Goal: Information Seeking & Learning: Find specific fact

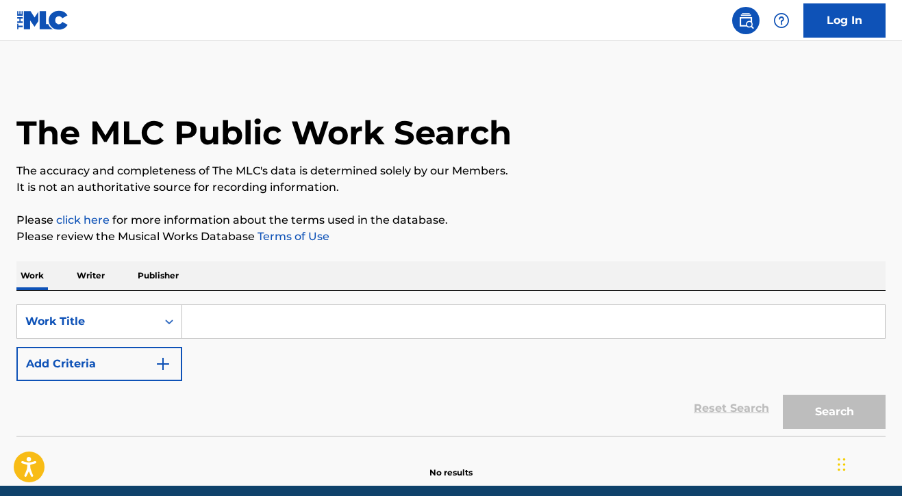
click at [257, 318] on input "Search Form" at bounding box center [533, 321] width 702 height 33
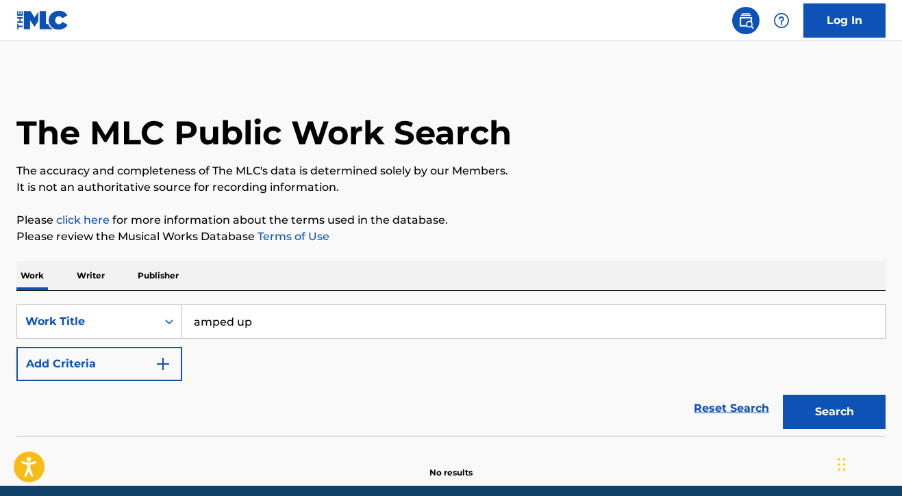
type input "amped up"
click at [431, 407] on div "Reset Search Search" at bounding box center [450, 408] width 869 height 55
click at [138, 366] on button "Add Criteria" at bounding box center [99, 364] width 166 height 34
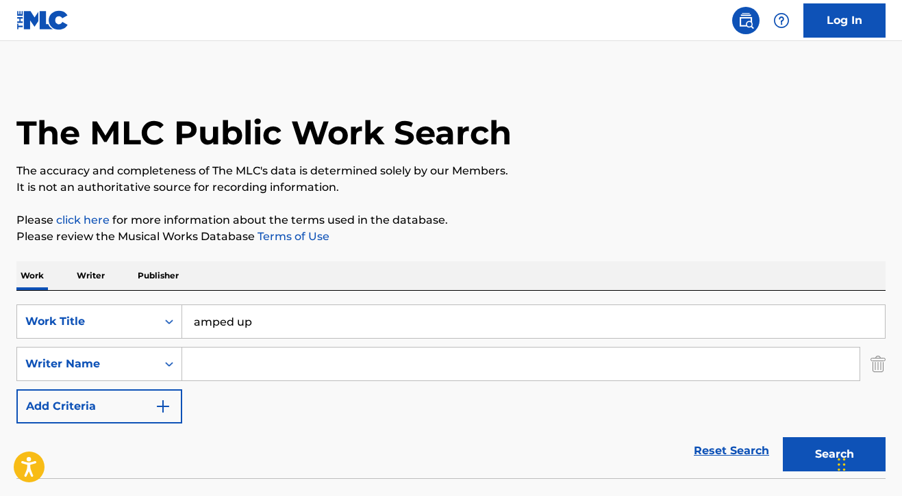
click at [224, 351] on input "Search Form" at bounding box center [520, 364] width 677 height 33
type input "symere"
click at [815, 461] on button "Search" at bounding box center [833, 454] width 103 height 34
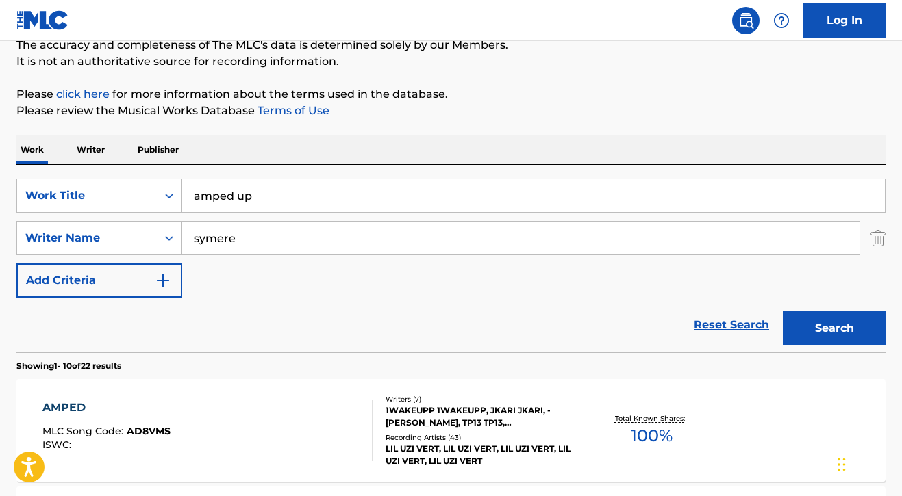
scroll to position [121, 0]
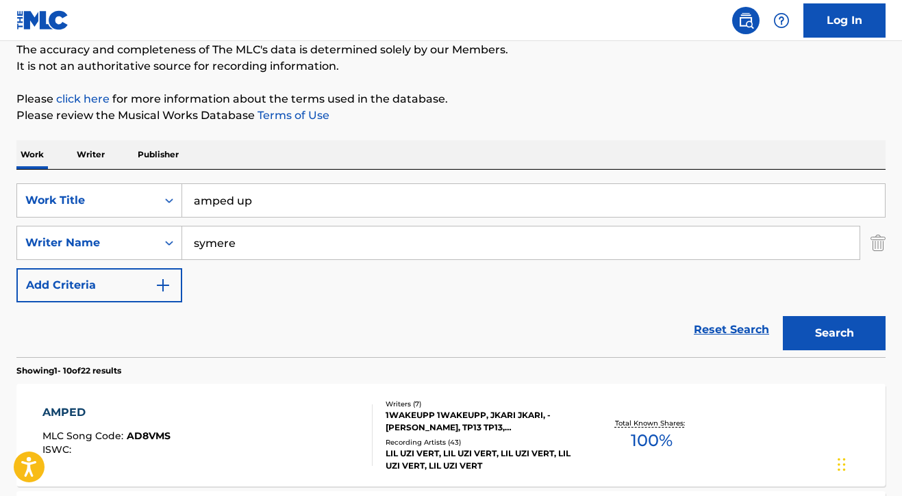
click at [268, 203] on input "amped up" at bounding box center [533, 200] width 702 height 33
type input "still can't love"
click at [270, 246] on input "symere" at bounding box center [520, 243] width 677 height 33
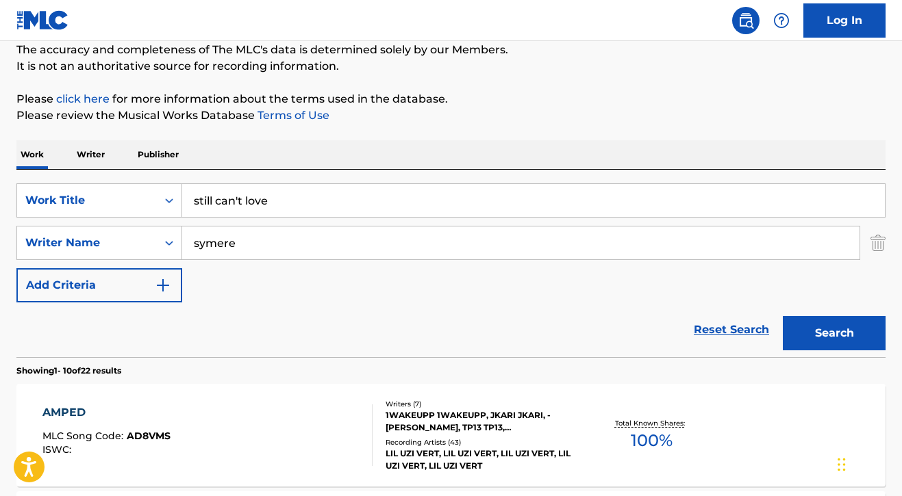
click at [270, 246] on input "symere" at bounding box center [520, 243] width 677 height 33
type input "gary lucas"
click at [848, 336] on button "Search" at bounding box center [833, 333] width 103 height 34
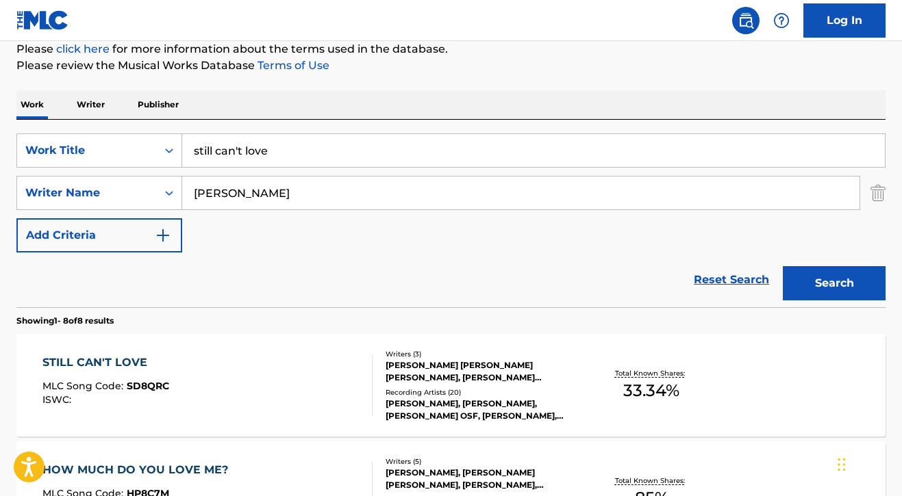
scroll to position [173, 0]
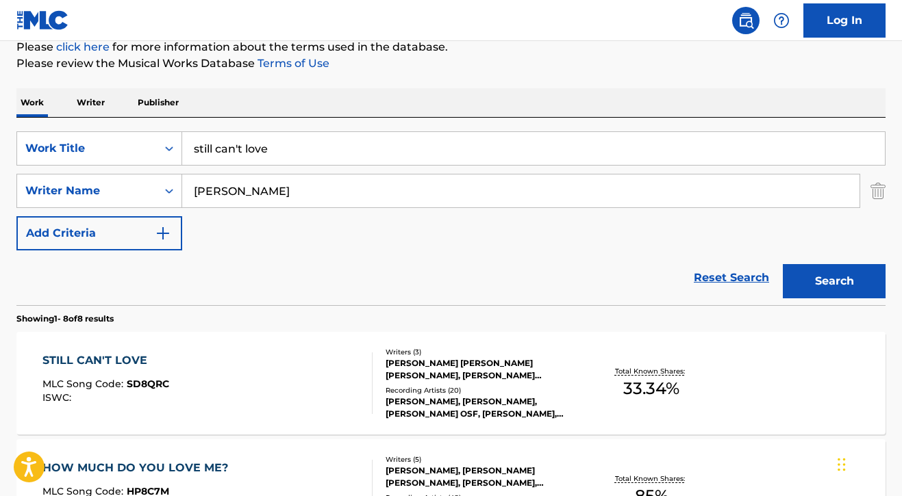
click at [317, 375] on div "STILL CAN'T LOVE MLC Song Code : SD8QRC ISWC :" at bounding box center [207, 384] width 330 height 62
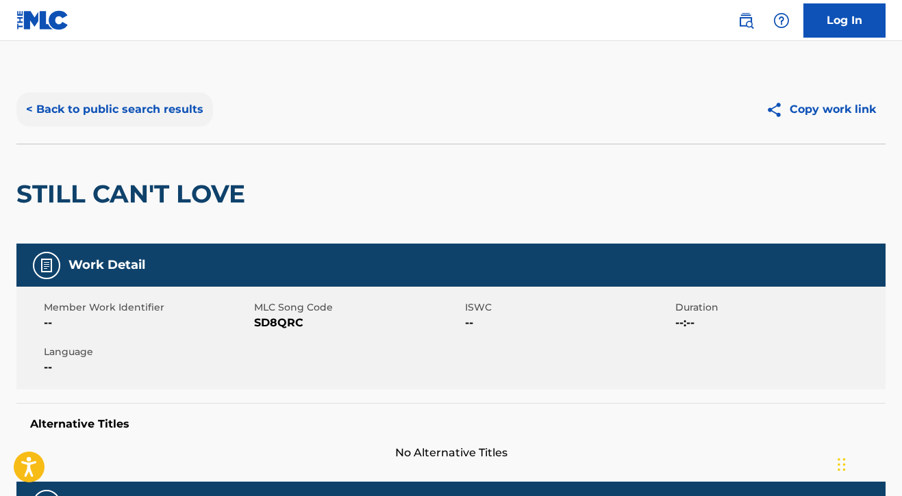
click at [131, 109] on button "< Back to public search results" at bounding box center [114, 109] width 196 height 34
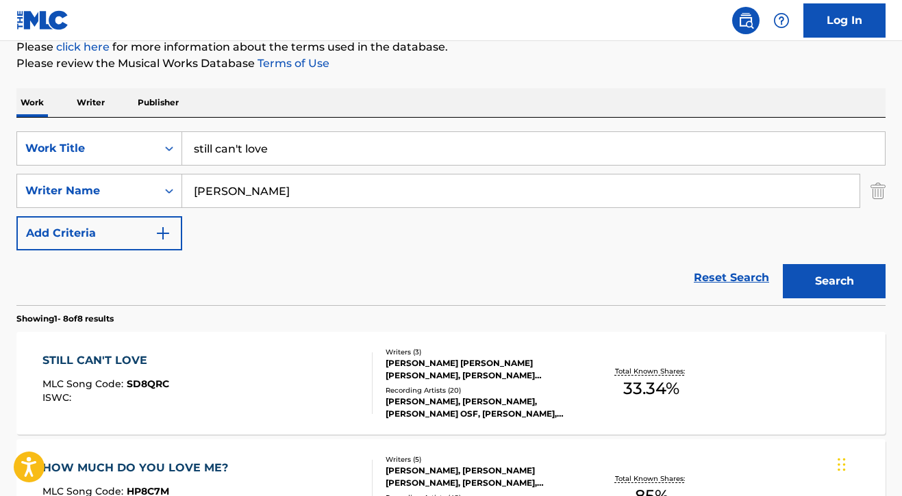
click at [296, 153] on input "still can't love" at bounding box center [533, 148] width 702 height 33
type input "luh m"
click at [290, 195] on input "gary lucas" at bounding box center [520, 191] width 677 height 33
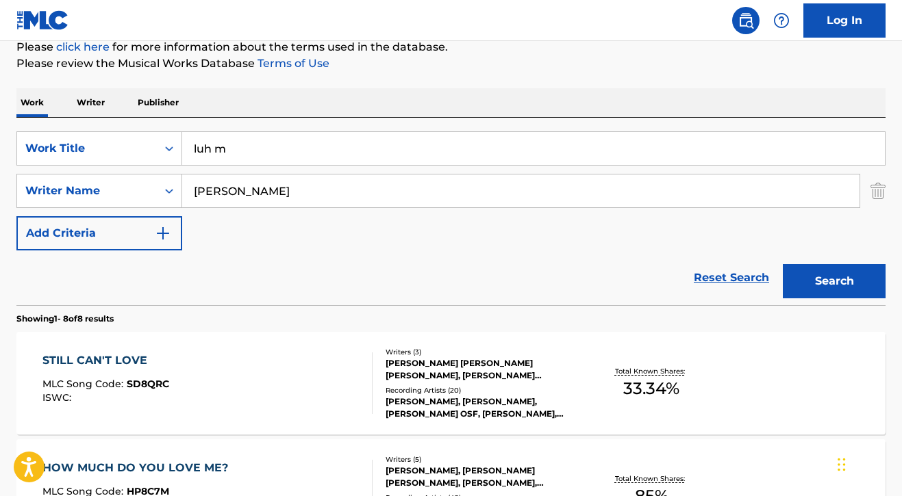
click at [290, 195] on input "gary lucas" at bounding box center [520, 191] width 677 height 33
type input "noah smith"
click at [822, 285] on button "Search" at bounding box center [833, 281] width 103 height 34
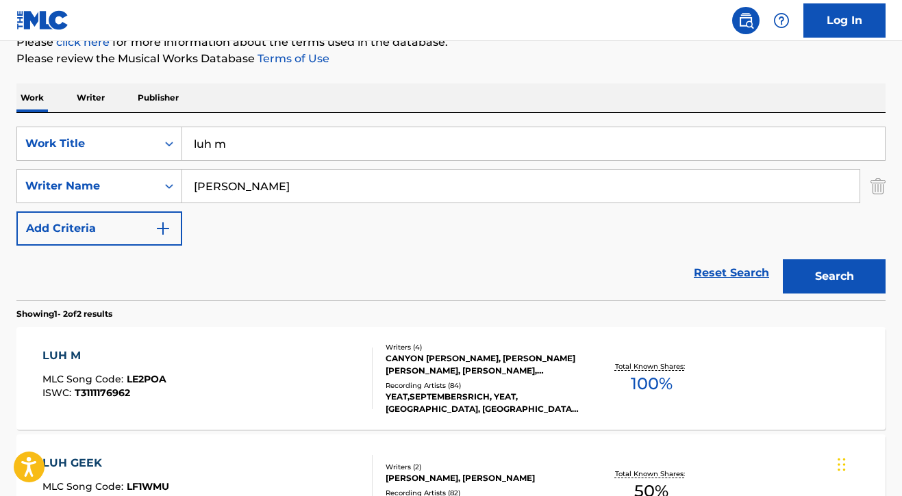
scroll to position [219, 0]
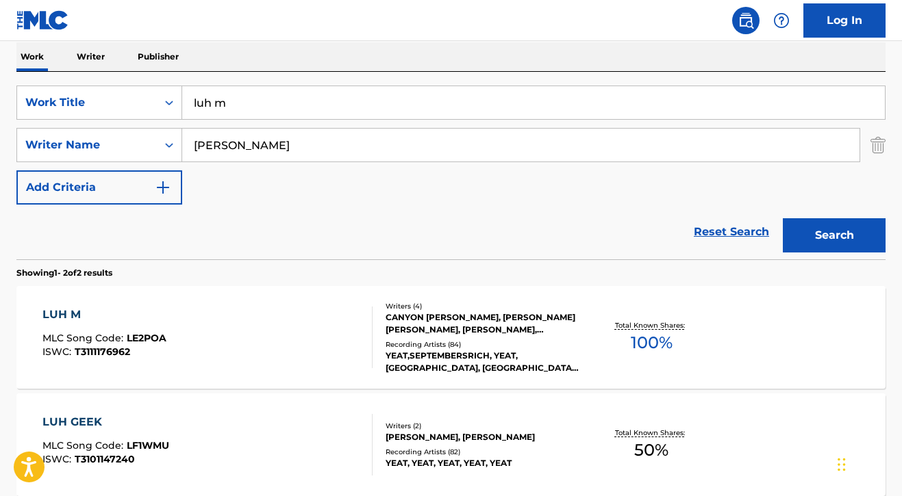
click at [333, 342] on div "LUH M MLC Song Code : LE2POA ISWC : T3111176962" at bounding box center [207, 338] width 330 height 62
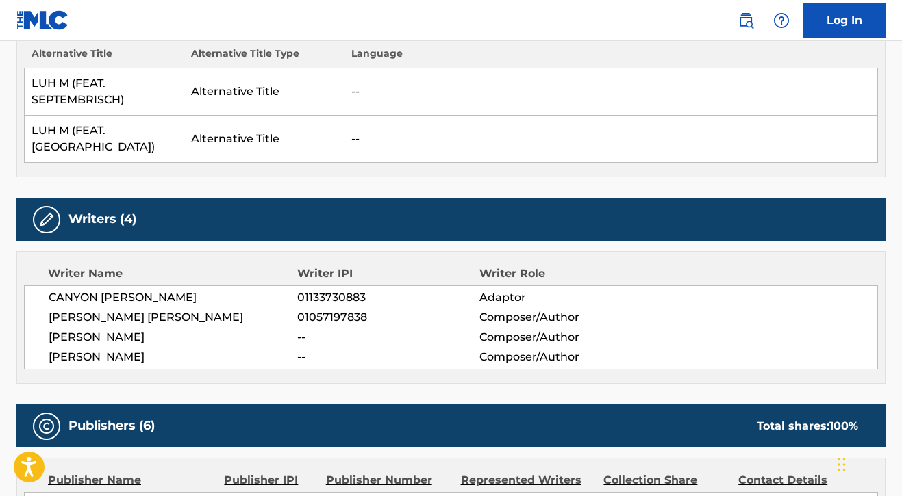
scroll to position [423, 0]
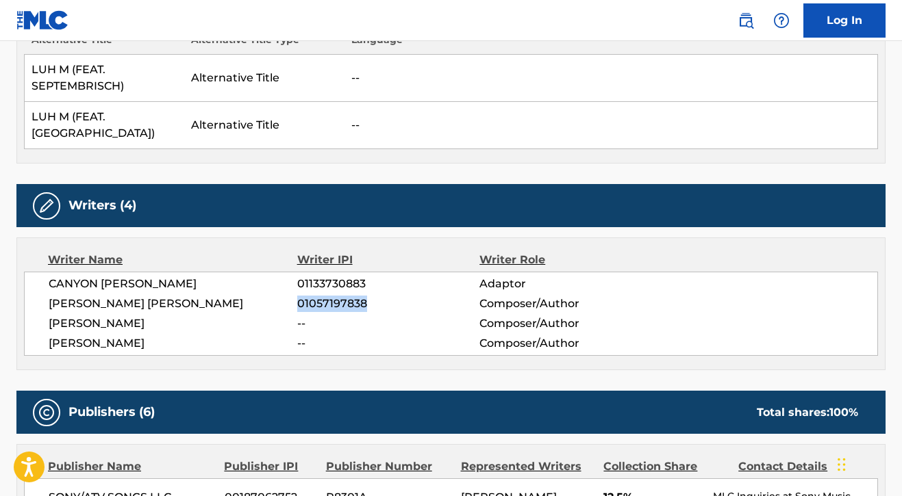
drag, startPoint x: 297, startPoint y: 303, endPoint x: 380, endPoint y: 306, distance: 82.9
click at [380, 306] on span "01057197838" at bounding box center [388, 304] width 182 height 16
copy span "01057197838"
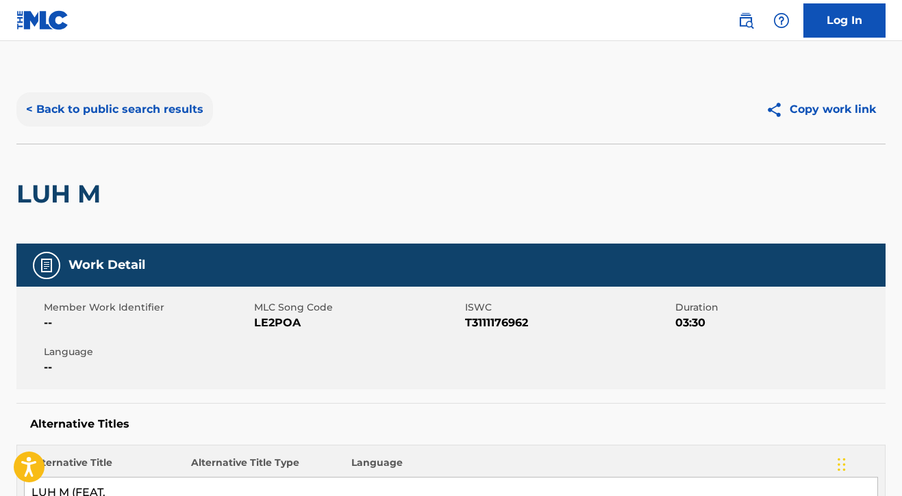
scroll to position [0, 0]
click at [153, 120] on button "< Back to public search results" at bounding box center [114, 109] width 196 height 34
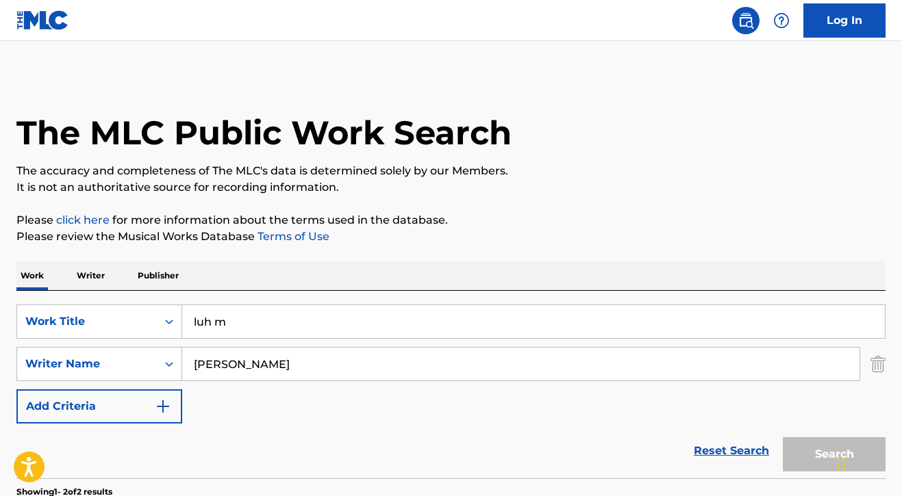
scroll to position [219, 0]
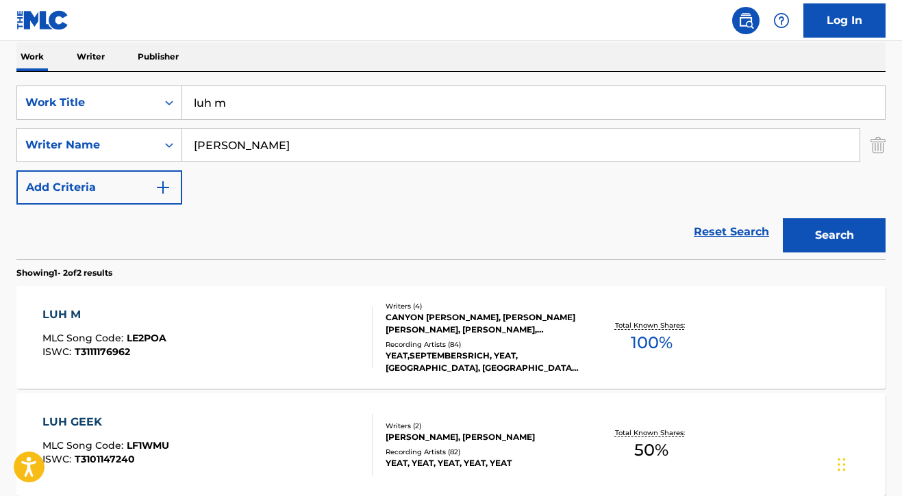
click at [102, 59] on p "Writer" at bounding box center [91, 56] width 36 height 29
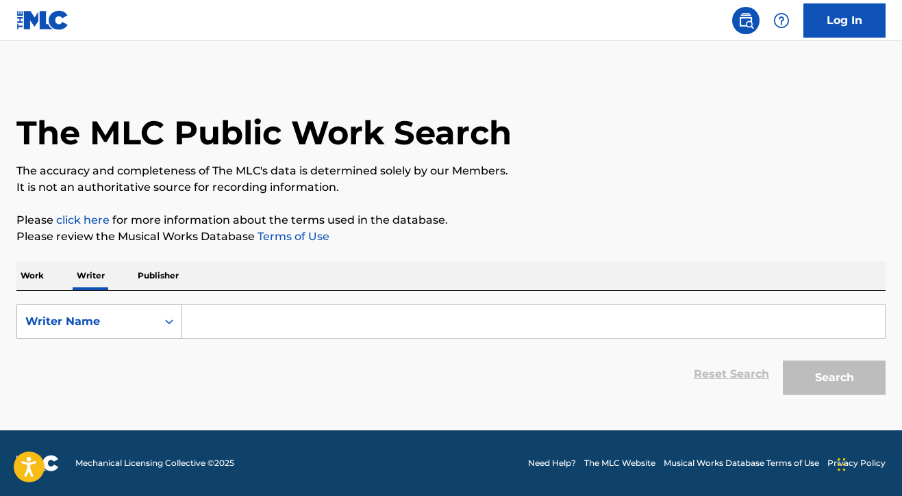
click at [120, 330] on div "Writer Name" at bounding box center [87, 322] width 140 height 26
click at [114, 344] on div "Writer IPI" at bounding box center [99, 356] width 164 height 34
click at [206, 328] on input "Search Form" at bounding box center [533, 321] width 702 height 33
paste input "01057197838"
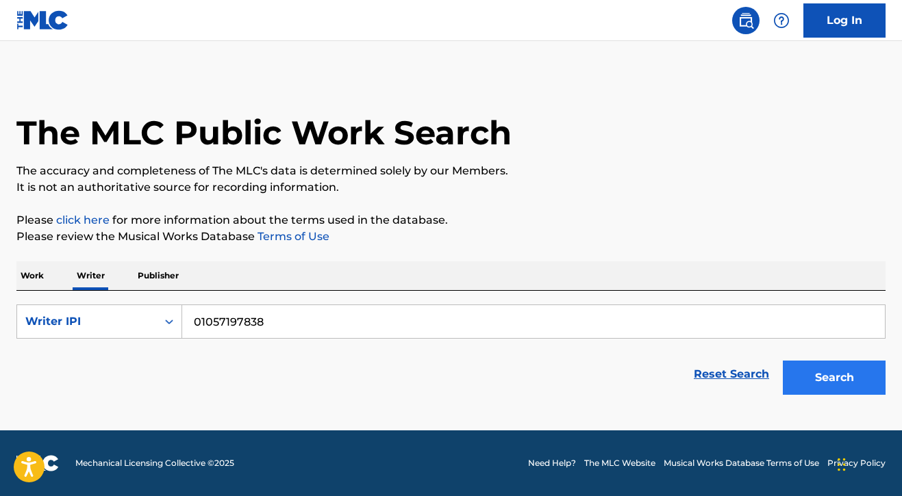
type input "01057197838"
click at [809, 367] on button "Search" at bounding box center [833, 378] width 103 height 34
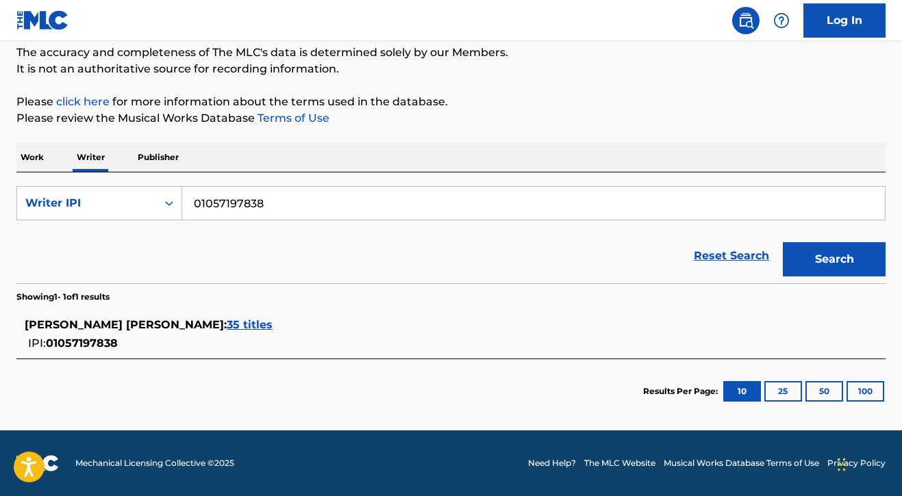
scroll to position [118, 0]
click at [206, 331] on div "JACQUES EVENTZ RICHARD : 35 titles" at bounding box center [433, 325] width 817 height 16
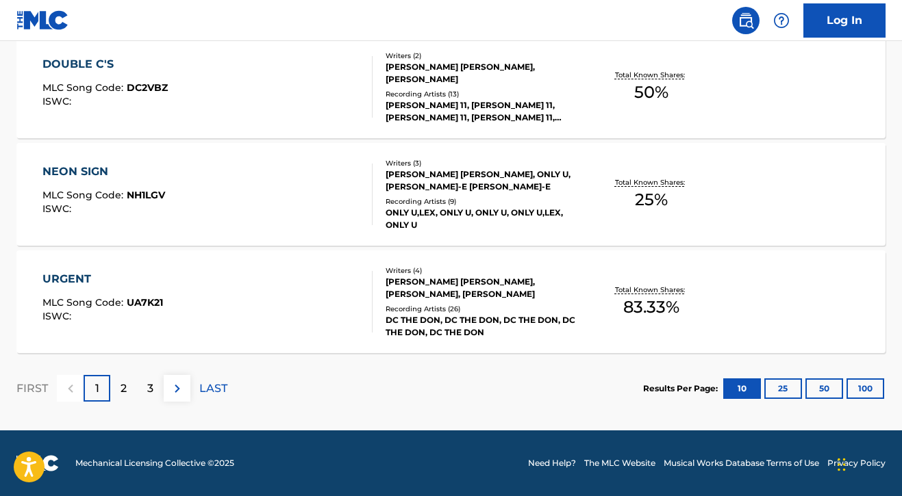
scroll to position [1180, 0]
click at [193, 316] on div "URGENT MLC Song Code : UA7K21 ISWC :" at bounding box center [207, 302] width 330 height 62
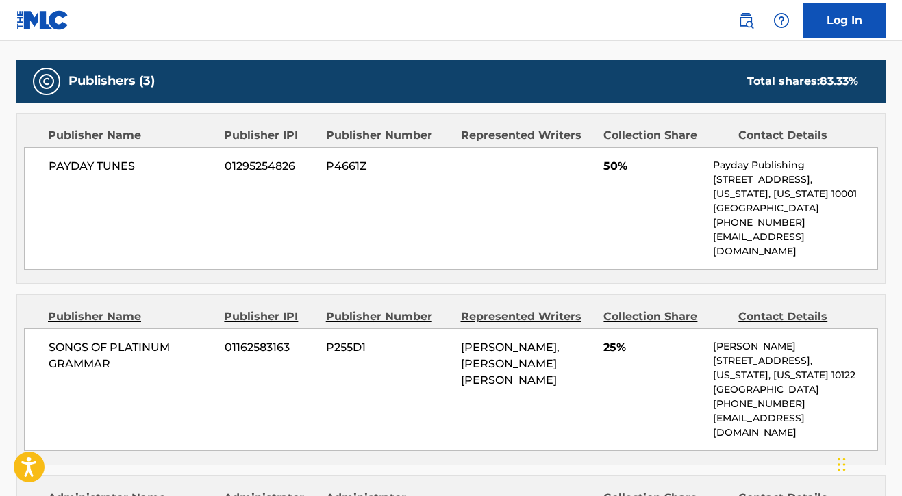
scroll to position [628, 0]
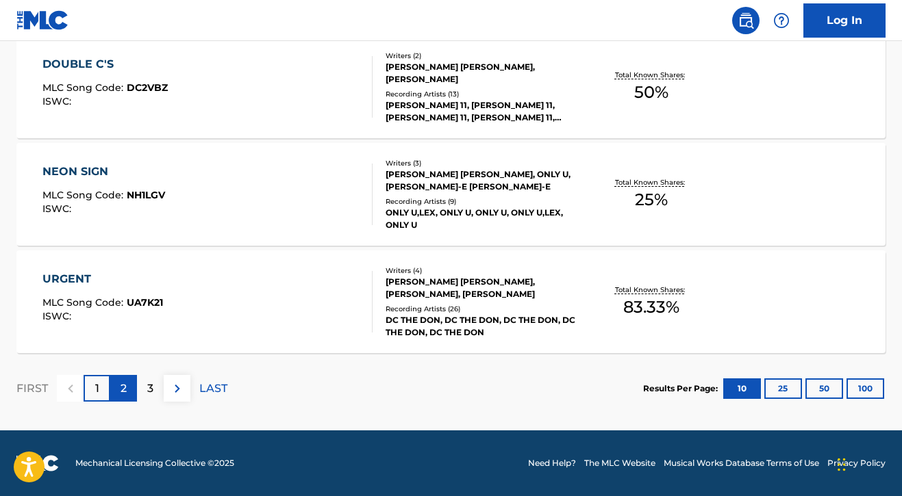
click at [123, 392] on p "2" at bounding box center [123, 389] width 6 height 16
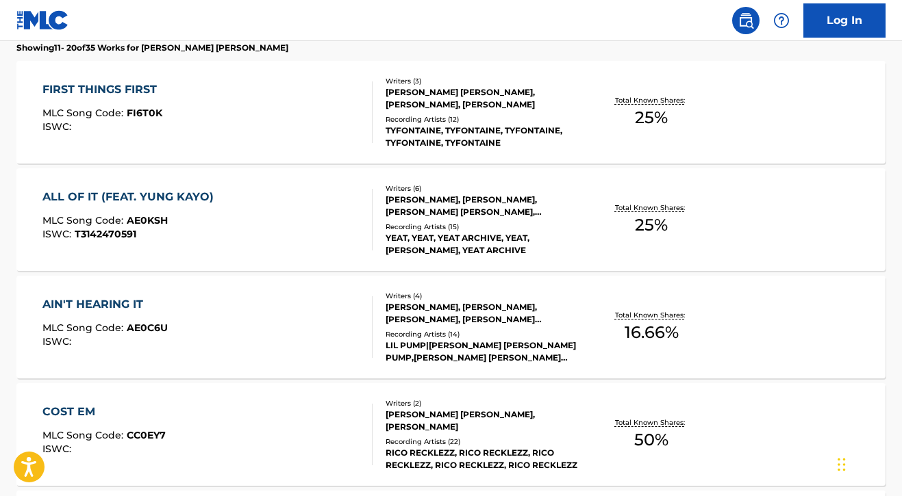
scroll to position [382, 0]
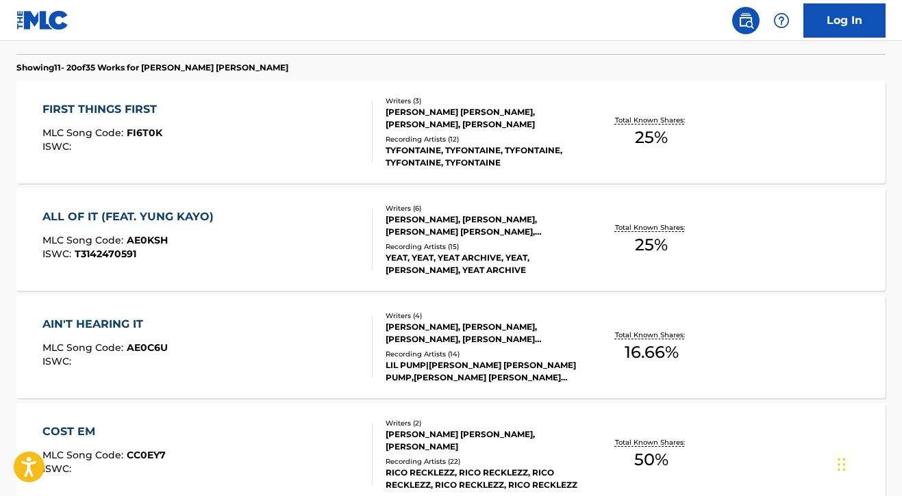
click at [296, 155] on div "FIRST THINGS FIRST MLC Song Code : FI6T0K ISWC :" at bounding box center [207, 132] width 330 height 62
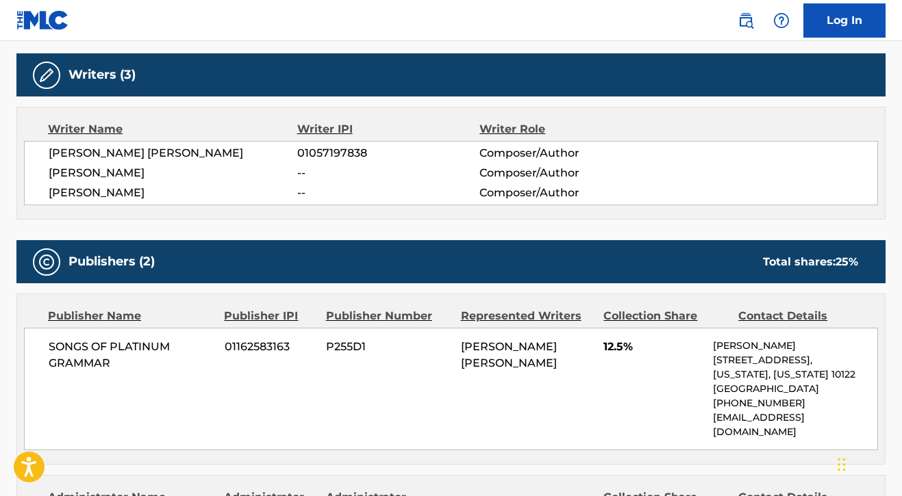
scroll to position [444, 0]
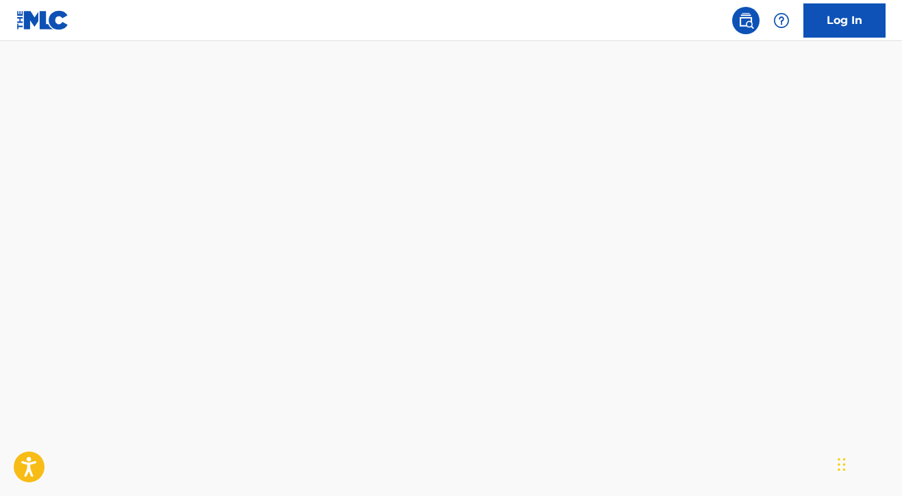
scroll to position [20, 0]
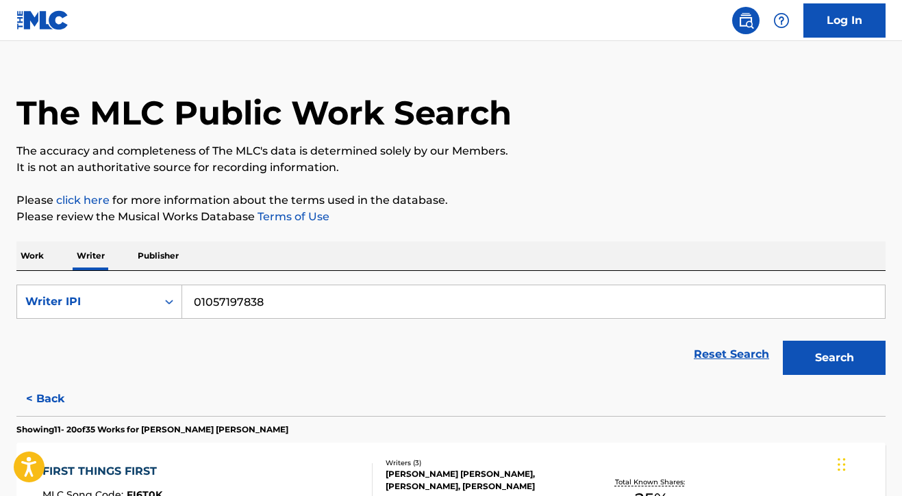
click at [28, 255] on p "Work" at bounding box center [31, 256] width 31 height 29
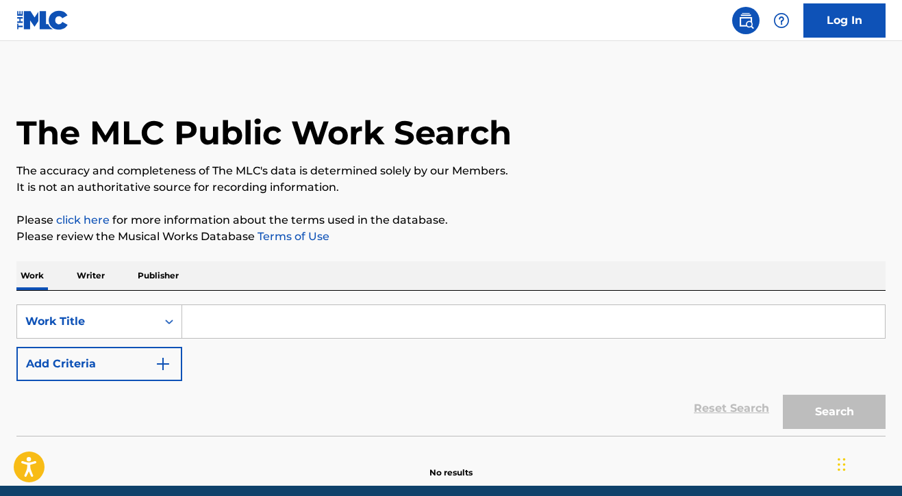
click at [238, 314] on input "Search Form" at bounding box center [533, 321] width 702 height 33
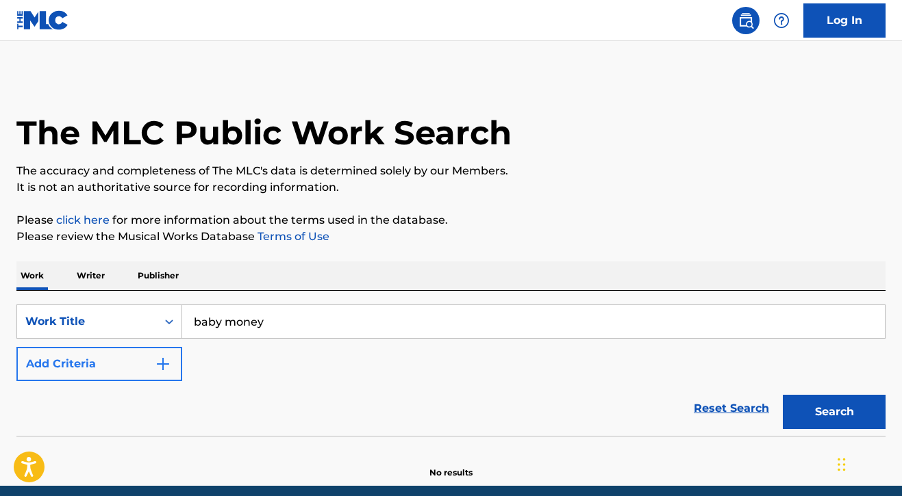
type input "baby money"
click at [138, 374] on button "Add Criteria" at bounding box center [99, 364] width 166 height 34
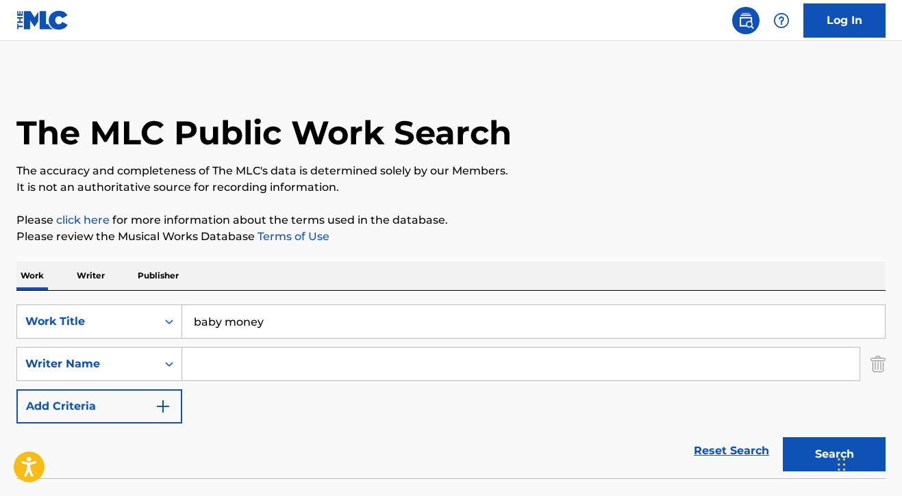
click at [210, 370] on input "Search Form" at bounding box center [520, 364] width 677 height 33
click at [791, 466] on button "Search" at bounding box center [833, 454] width 103 height 34
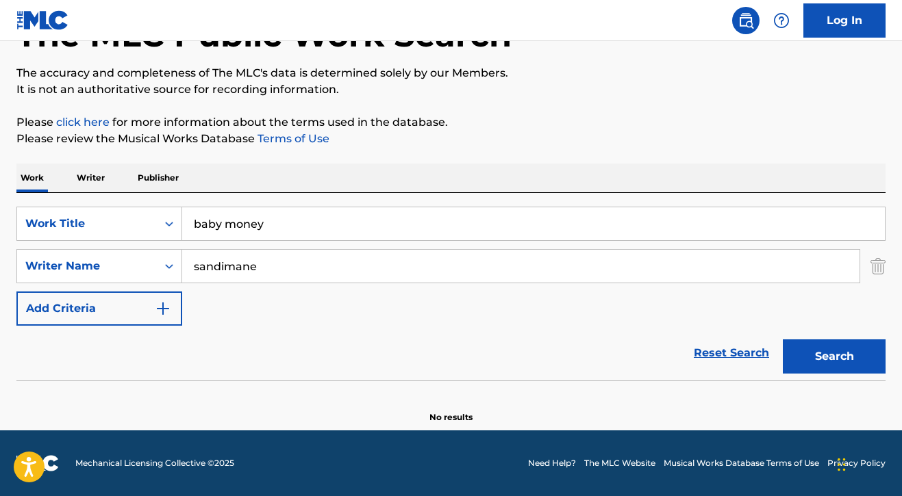
scroll to position [98, 0]
type input "s"
click at [787, 357] on button "Search" at bounding box center [833, 357] width 103 height 34
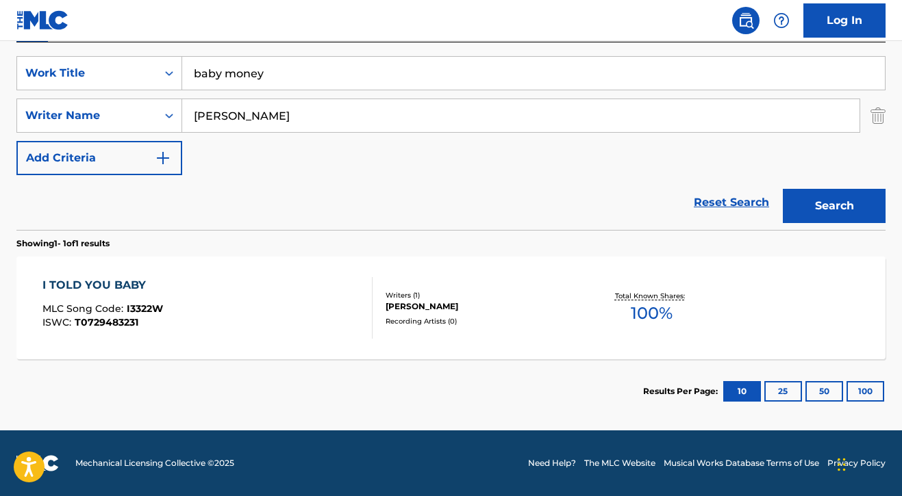
scroll to position [136, 0]
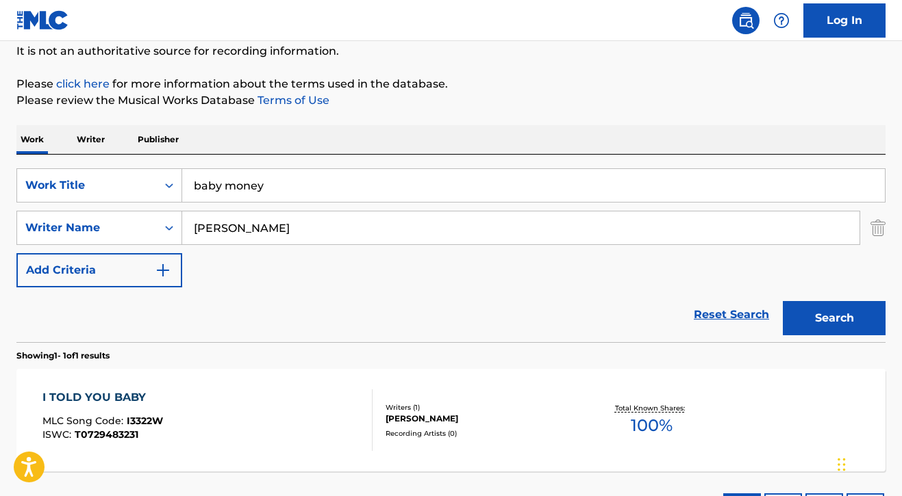
click at [305, 225] on input "bobby sand" at bounding box center [520, 228] width 677 height 33
type input "b"
type input "[PERSON_NAME]"
click at [792, 312] on button "Search" at bounding box center [833, 318] width 103 height 34
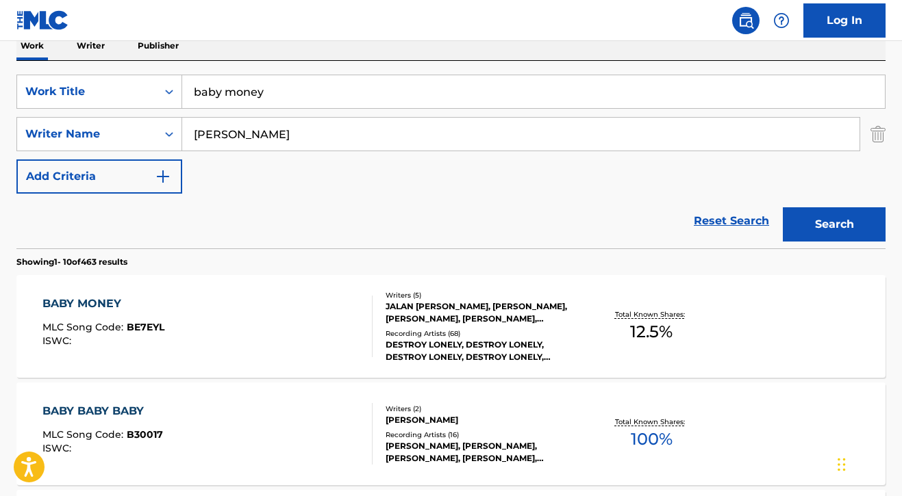
scroll to position [232, 0]
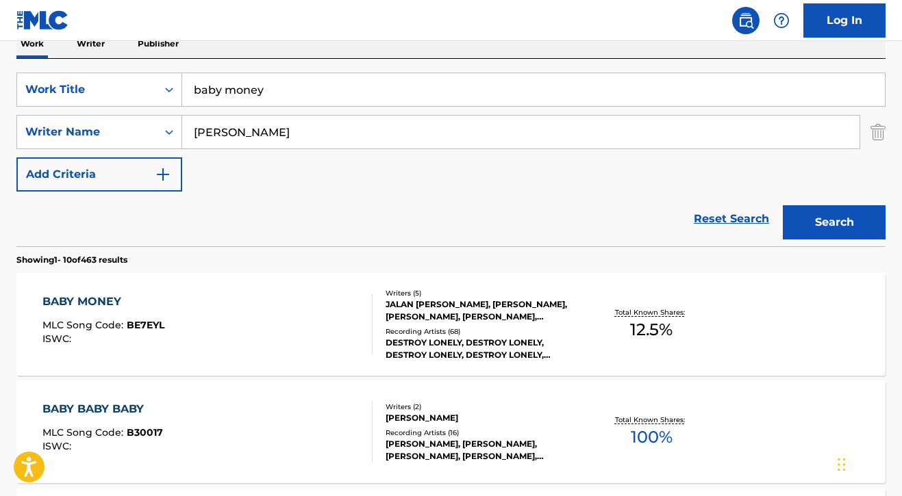
click at [313, 320] on div "BABY MONEY MLC Song Code : BE7EYL ISWC :" at bounding box center [207, 325] width 330 height 62
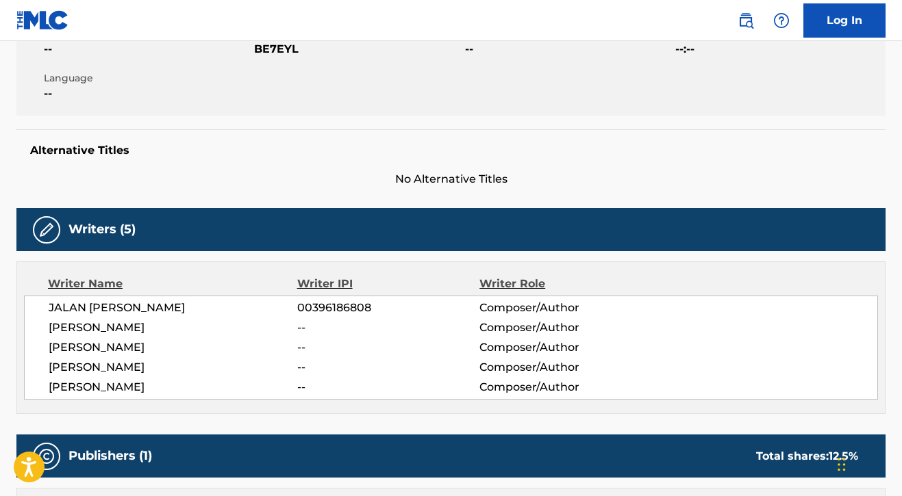
scroll to position [275, 0]
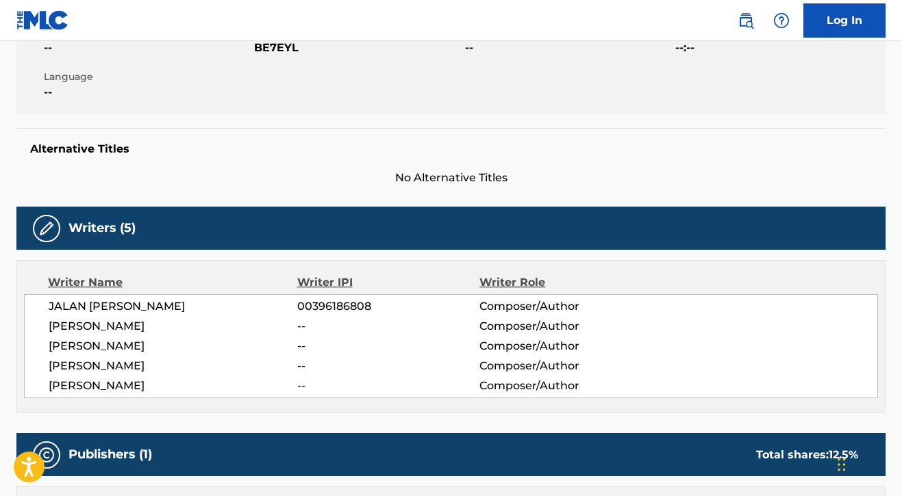
drag, startPoint x: 48, startPoint y: 329, endPoint x: 163, endPoint y: 331, distance: 115.0
click at [163, 331] on span "[PERSON_NAME]" at bounding box center [173, 326] width 249 height 16
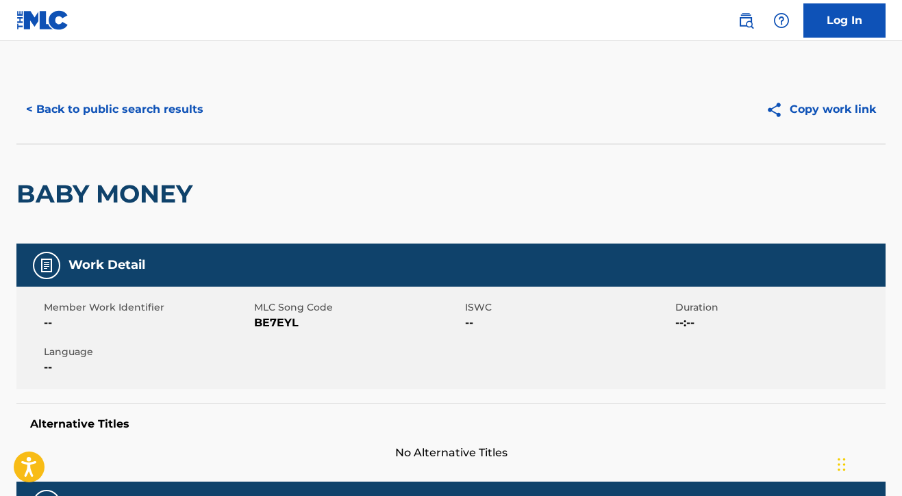
scroll to position [0, 0]
click at [79, 105] on button "< Back to public search results" at bounding box center [114, 109] width 196 height 34
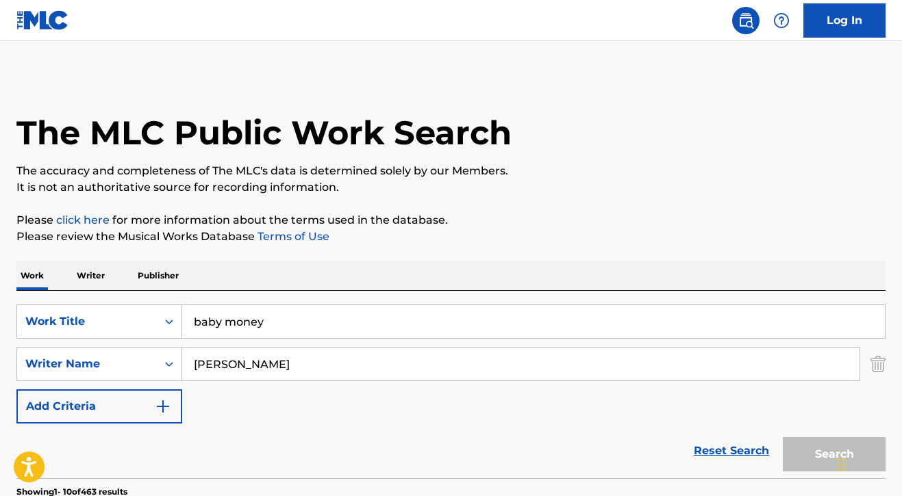
scroll to position [232, 0]
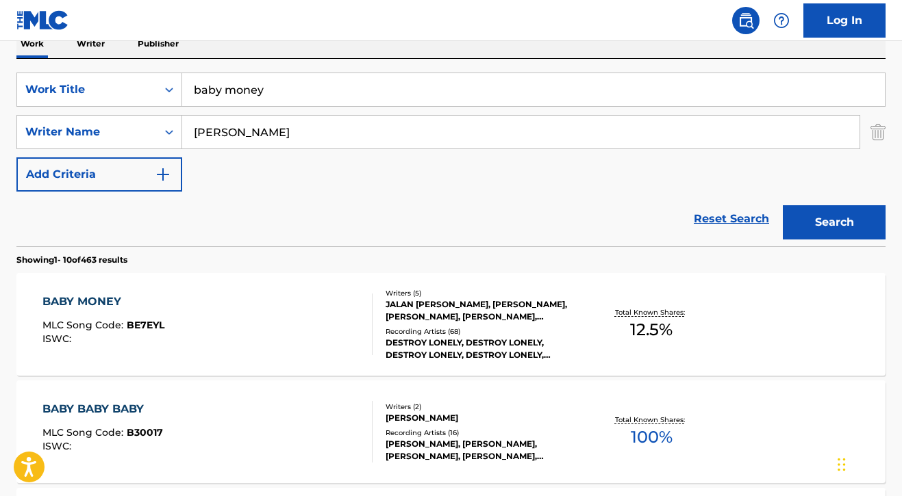
click at [276, 101] on input "baby money" at bounding box center [533, 89] width 702 height 33
click at [276, 100] on input "baby money" at bounding box center [533, 89] width 702 height 33
click at [253, 119] on input "[PERSON_NAME]" at bounding box center [520, 132] width 677 height 33
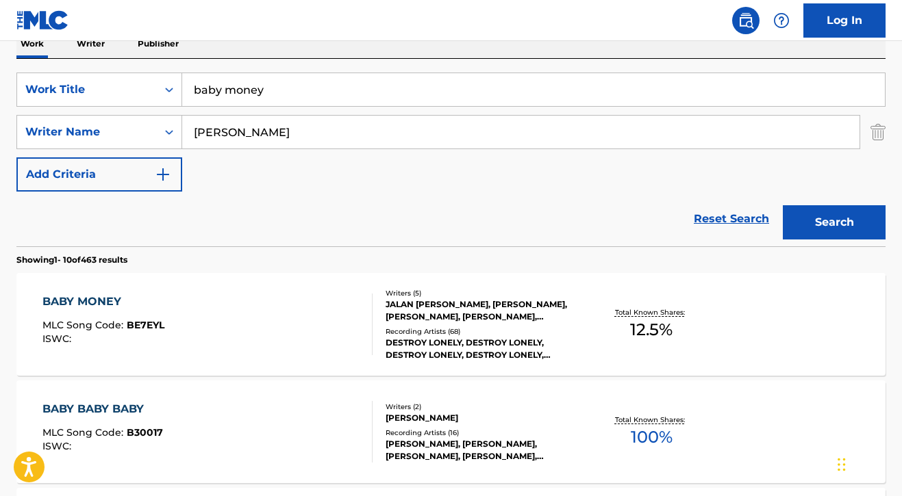
paste input "BOBBY SANDIMANIE"
type input "BOBBY SANDIMANIE"
click at [271, 90] on input "baby money" at bounding box center [533, 89] width 702 height 33
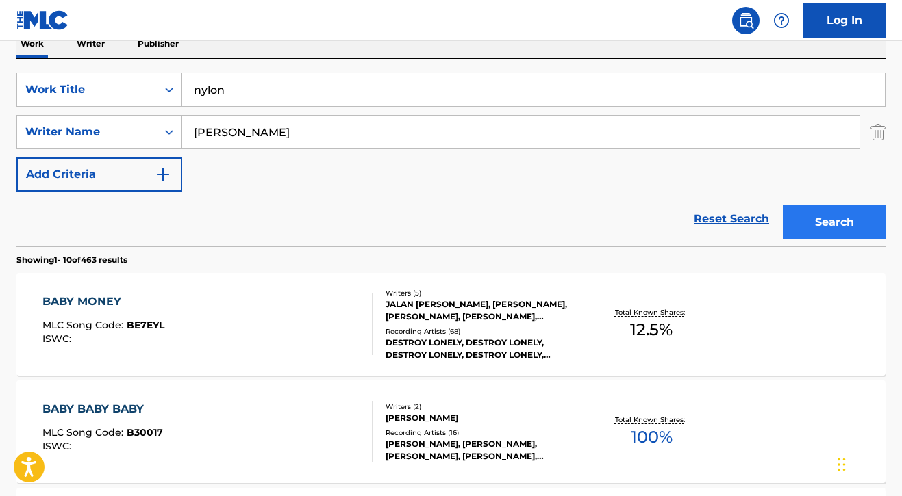
click at [789, 224] on button "Search" at bounding box center [833, 222] width 103 height 34
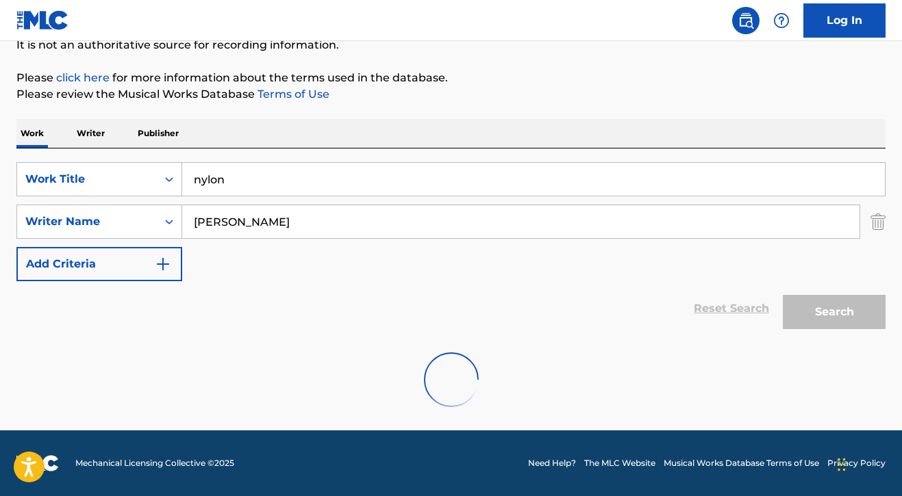
scroll to position [98, 0]
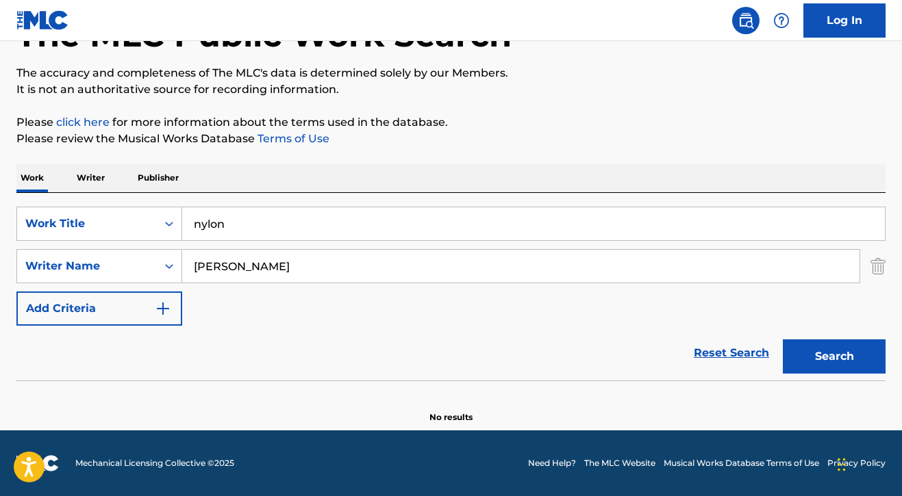
click at [242, 221] on input "nylon" at bounding box center [533, 223] width 702 height 33
type input "healing"
click at [783, 353] on button "Search" at bounding box center [833, 357] width 103 height 34
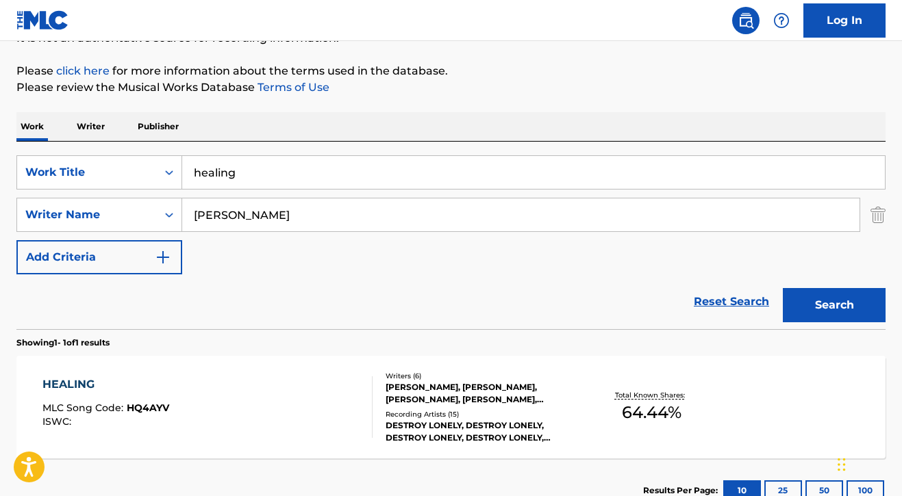
scroll to position [164, 0]
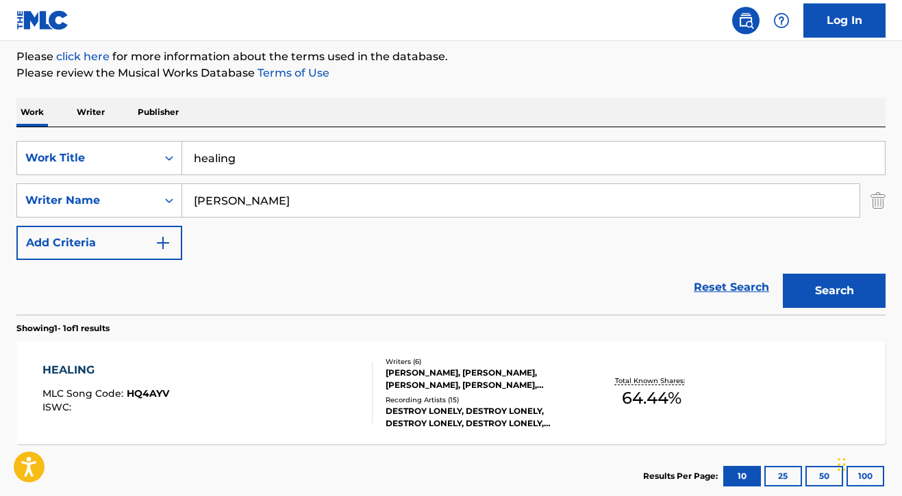
click at [310, 403] on div "HEALING MLC Song Code : HQ4AYV ISWC :" at bounding box center [207, 393] width 330 height 62
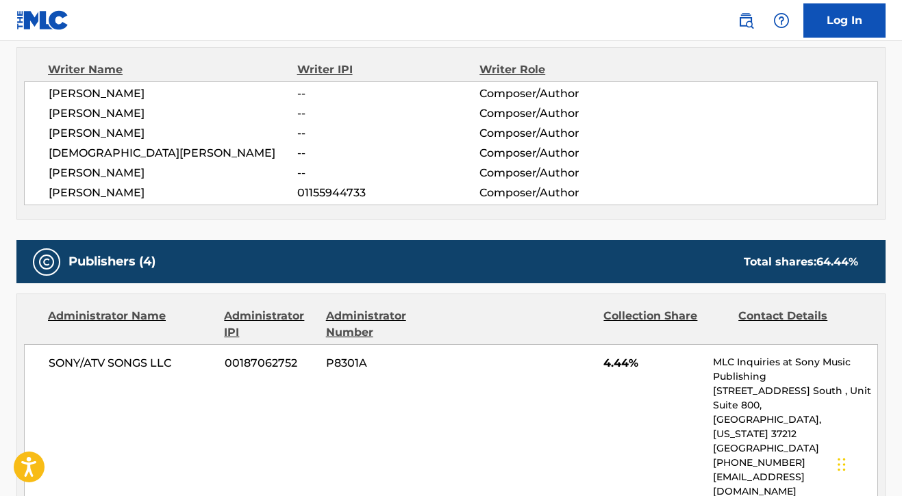
scroll to position [318, 0]
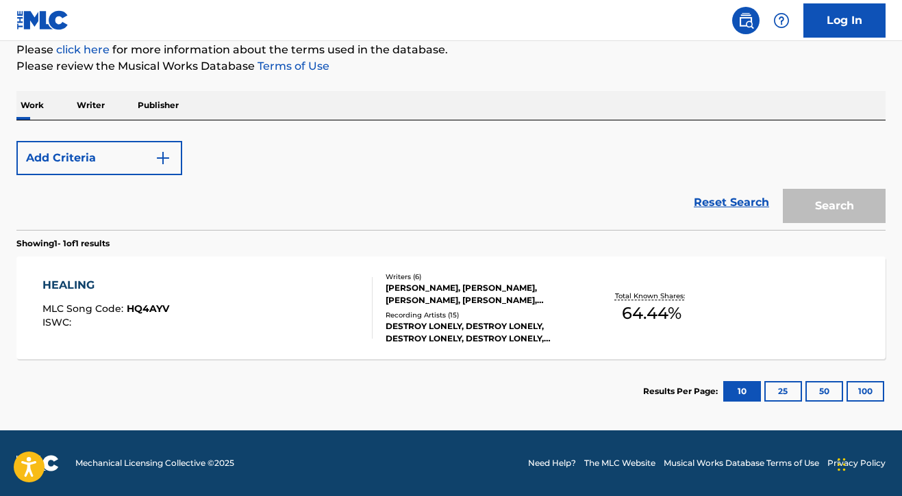
scroll to position [164, 0]
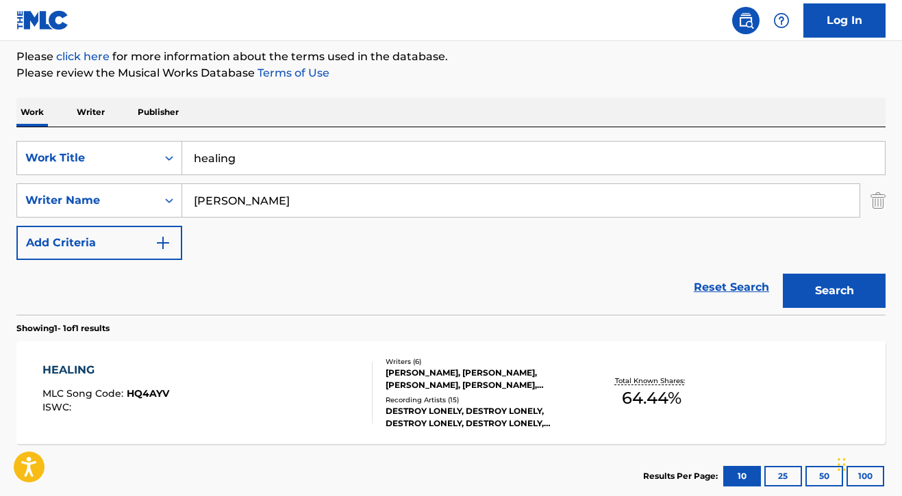
click at [246, 160] on input "healing" at bounding box center [533, 158] width 702 height 33
type input "smoking"
click at [791, 290] on button "Search" at bounding box center [833, 291] width 103 height 34
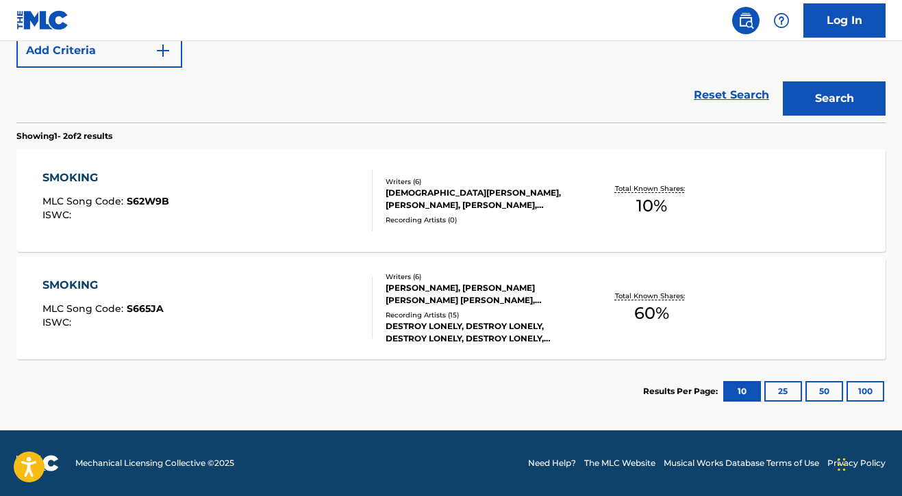
scroll to position [356, 0]
click at [278, 334] on div "SMOKING MLC Song Code : S665JA ISWC :" at bounding box center [207, 308] width 330 height 62
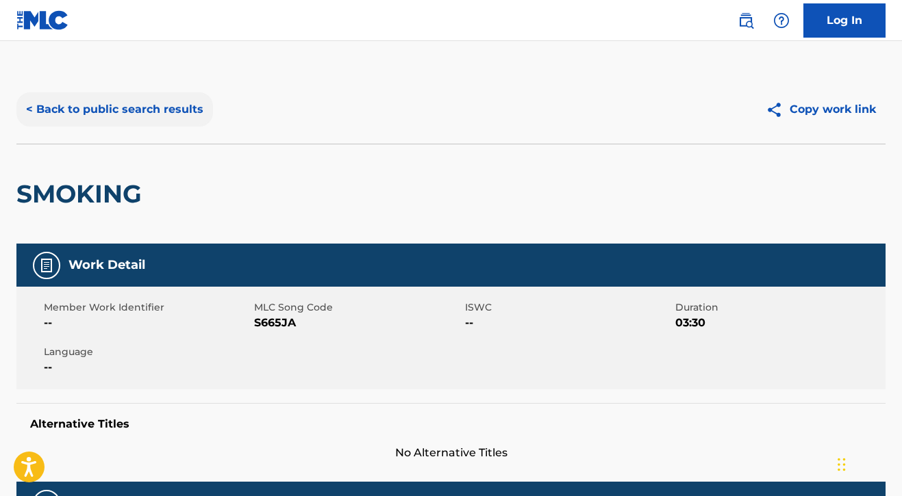
click at [107, 105] on button "< Back to public search results" at bounding box center [114, 109] width 196 height 34
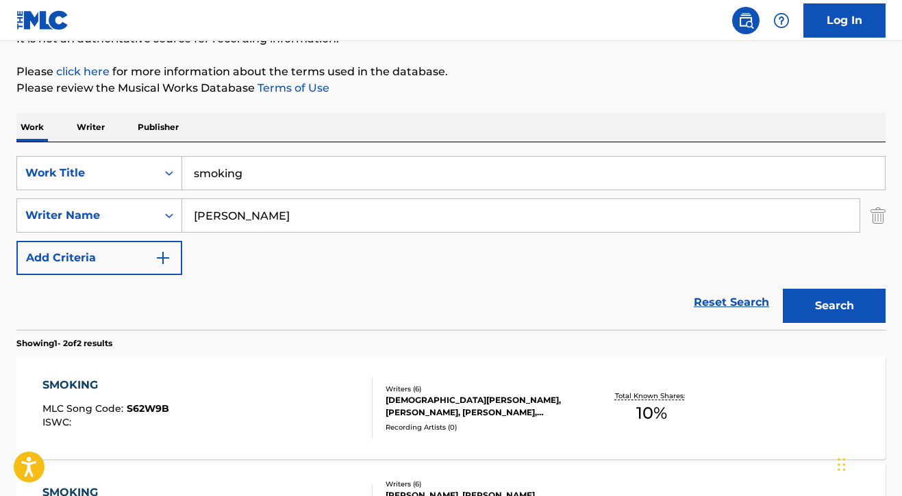
scroll to position [142, 0]
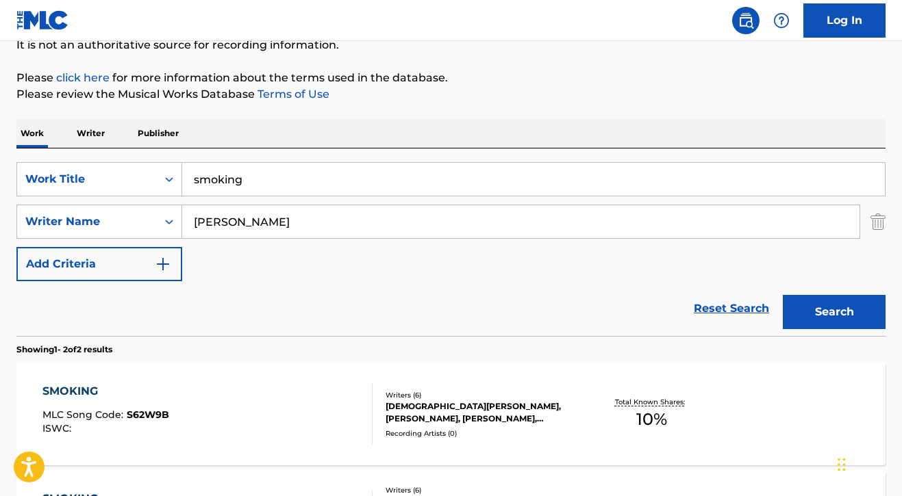
click at [262, 183] on input "smoking" at bounding box center [533, 179] width 702 height 33
type input "talking 2 a ghost"
click at [374, 222] on input "BOBBY SANDIMANIE" at bounding box center [520, 221] width 677 height 33
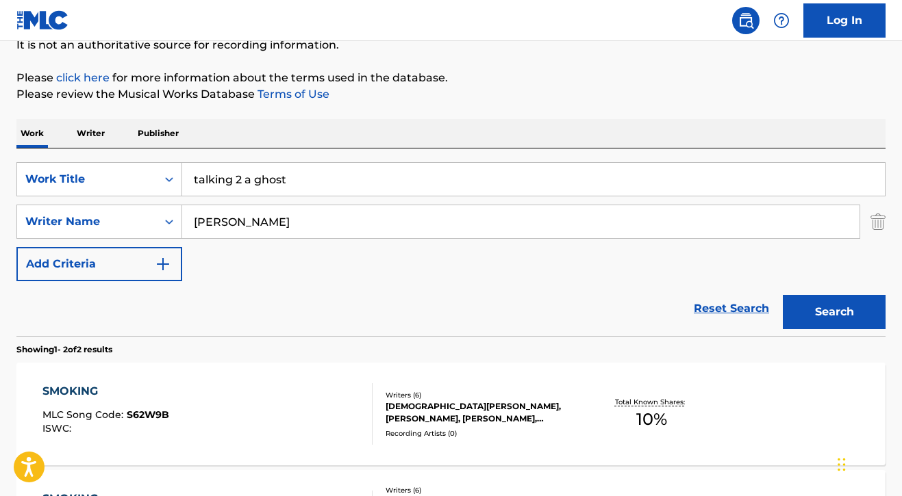
click at [374, 222] on input "BOBBY SANDIMANIE" at bounding box center [520, 221] width 677 height 33
type input "amari"
click at [787, 307] on button "Search" at bounding box center [833, 312] width 103 height 34
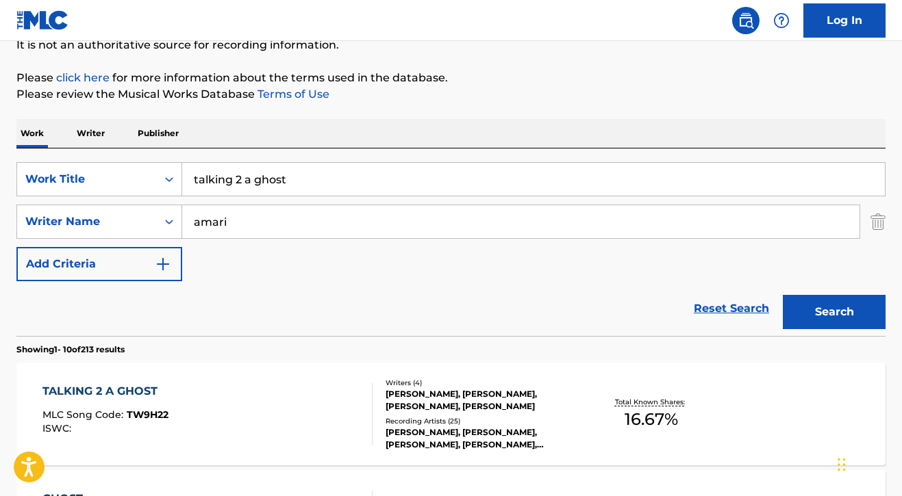
click at [294, 407] on div "TALKING 2 A GHOST MLC Song Code : TW9H22 ISWC :" at bounding box center [207, 414] width 330 height 62
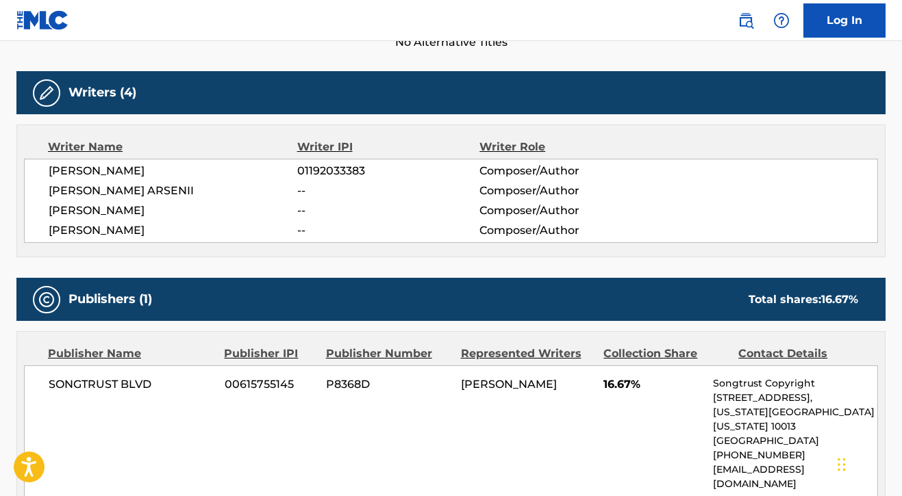
scroll to position [411, 0]
drag, startPoint x: 49, startPoint y: 188, endPoint x: 147, endPoint y: 198, distance: 97.7
click at [147, 198] on span "MELNYK ARSENII" at bounding box center [173, 191] width 249 height 16
copy span "MELNYK ARSENII"
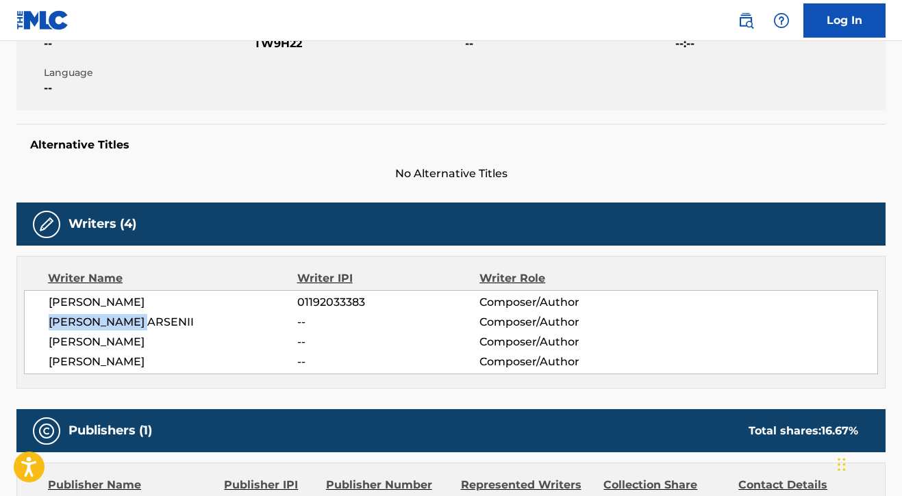
scroll to position [56, 0]
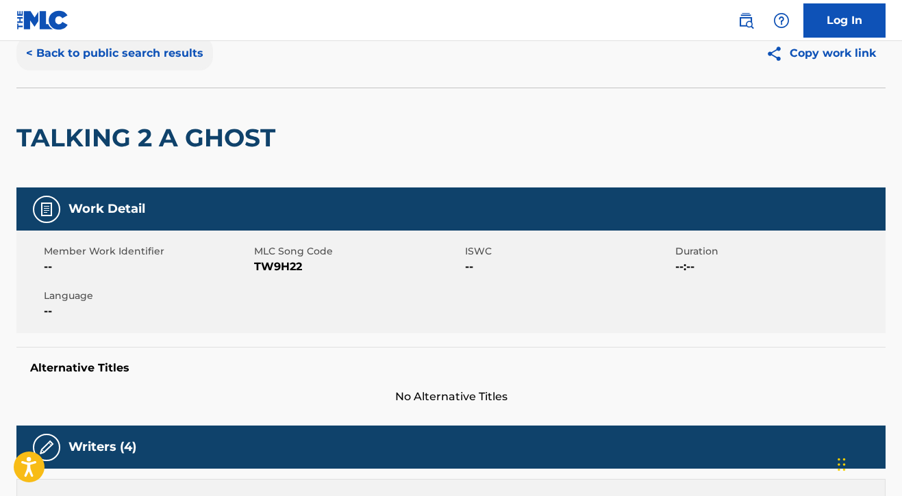
click at [87, 50] on button "< Back to public search results" at bounding box center [114, 53] width 196 height 34
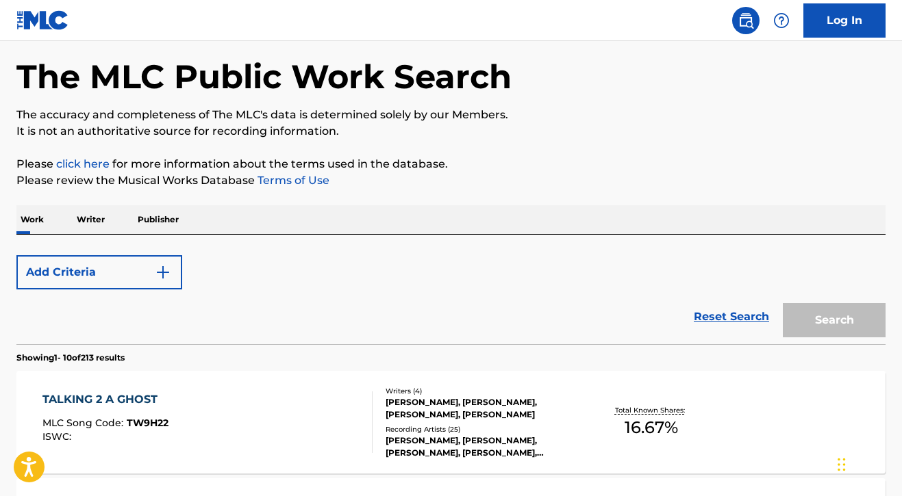
scroll to position [142, 0]
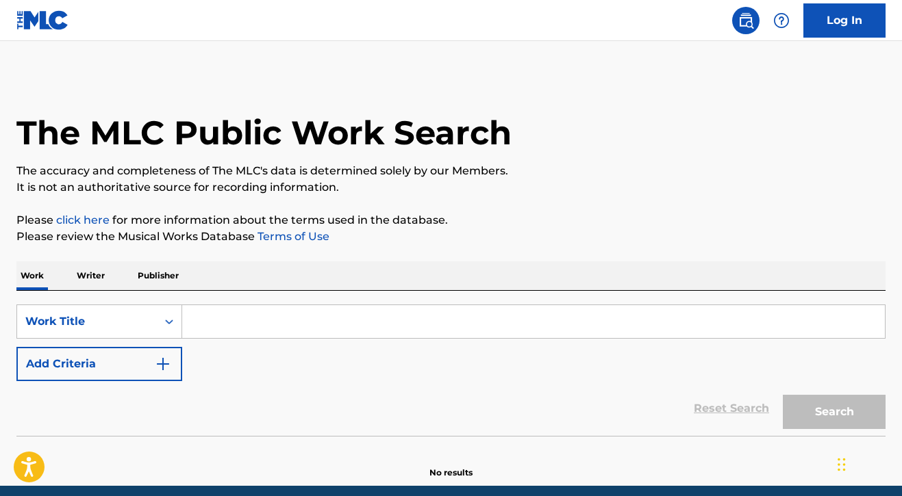
click at [277, 324] on input "Search Form" at bounding box center [533, 321] width 702 height 33
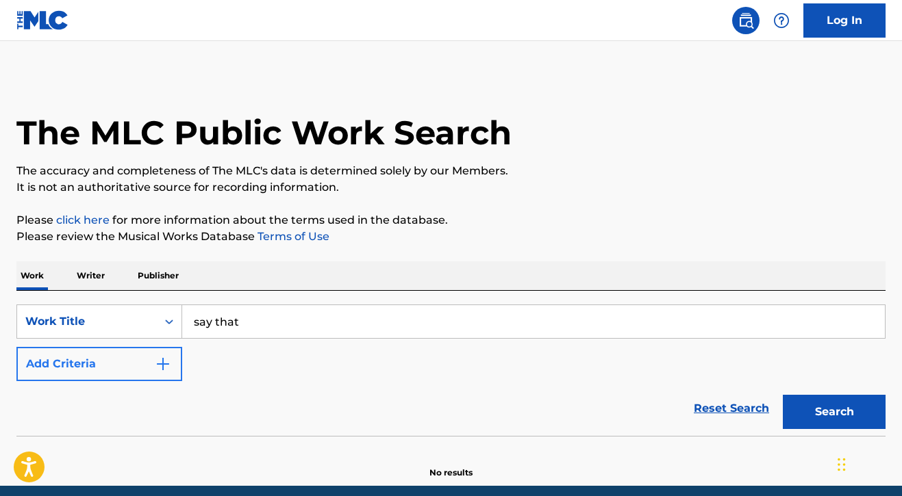
type input "say that"
click at [101, 364] on button "Add Criteria" at bounding box center [99, 364] width 166 height 34
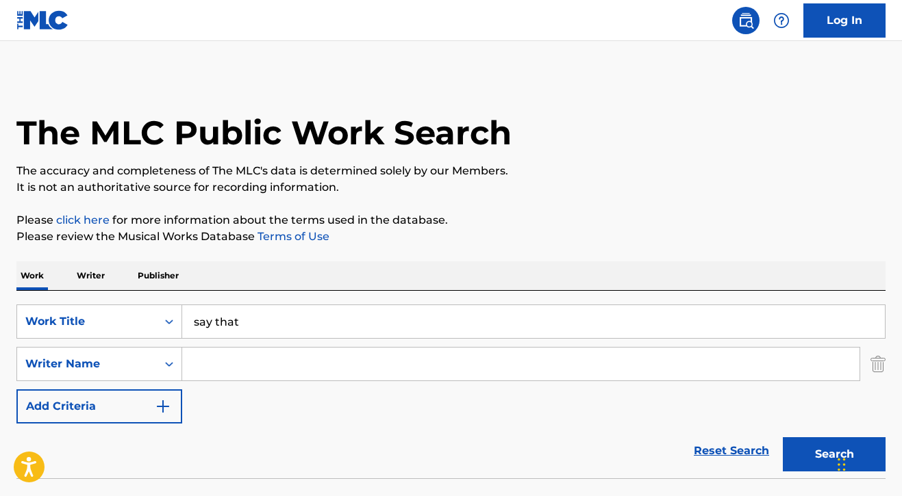
click at [214, 370] on input "Search Form" at bounding box center [520, 364] width 677 height 33
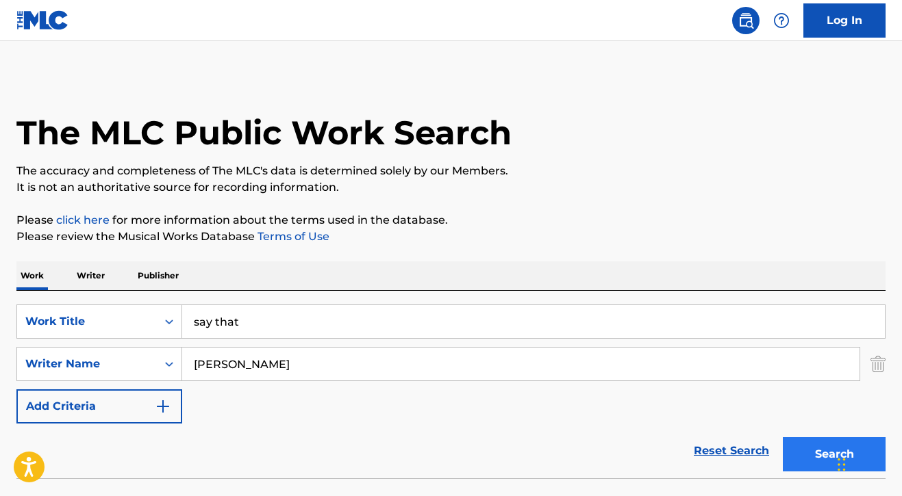
type input "[PERSON_NAME]"
click at [795, 452] on button "Search" at bounding box center [833, 454] width 103 height 34
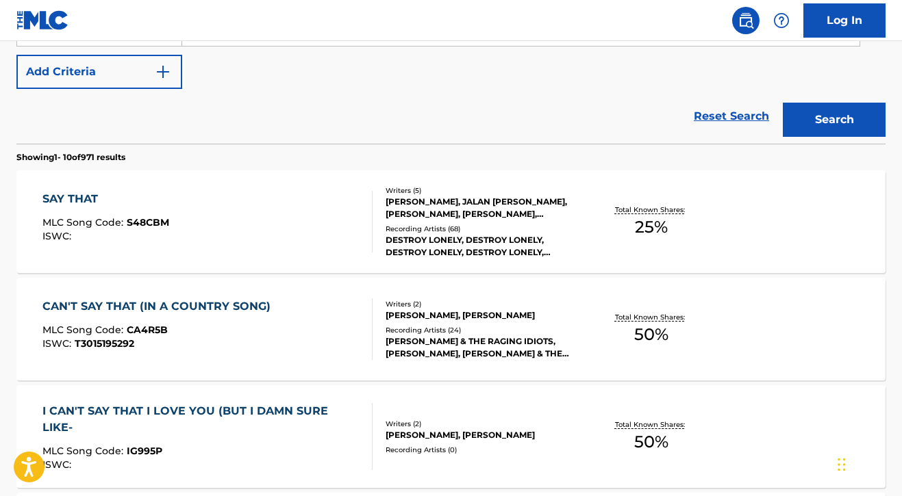
scroll to position [335, 0]
click at [307, 234] on div "SAY THAT MLC Song Code : S48CBM ISWC :" at bounding box center [207, 221] width 330 height 62
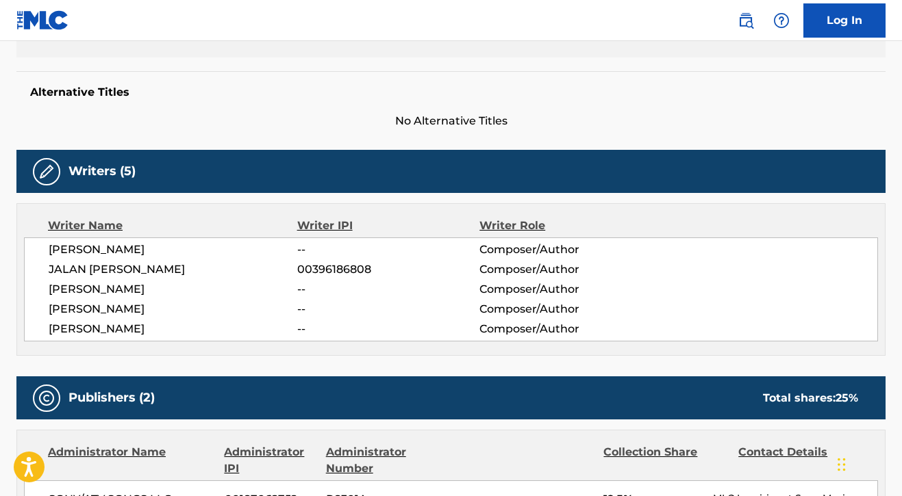
scroll to position [337, 0]
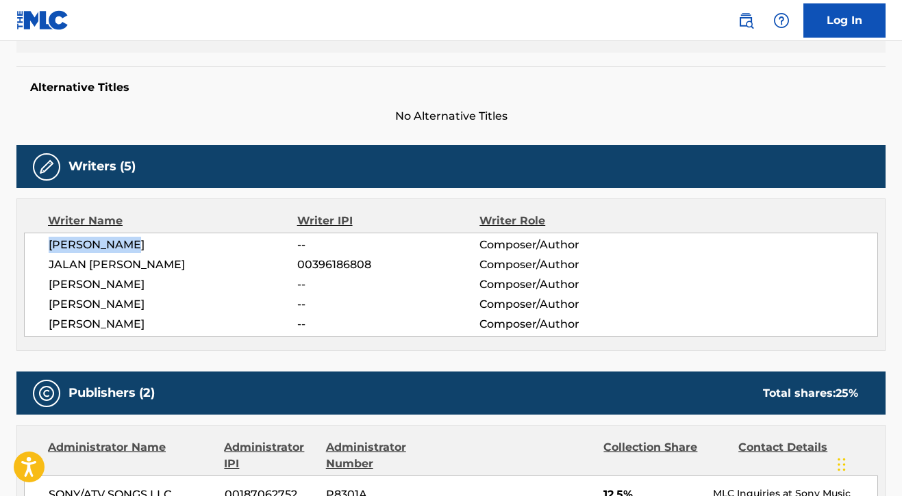
drag, startPoint x: 50, startPoint y: 244, endPoint x: 148, endPoint y: 251, distance: 98.1
click at [148, 251] on span "[PERSON_NAME]" at bounding box center [173, 245] width 249 height 16
copy span "[PERSON_NAME]"
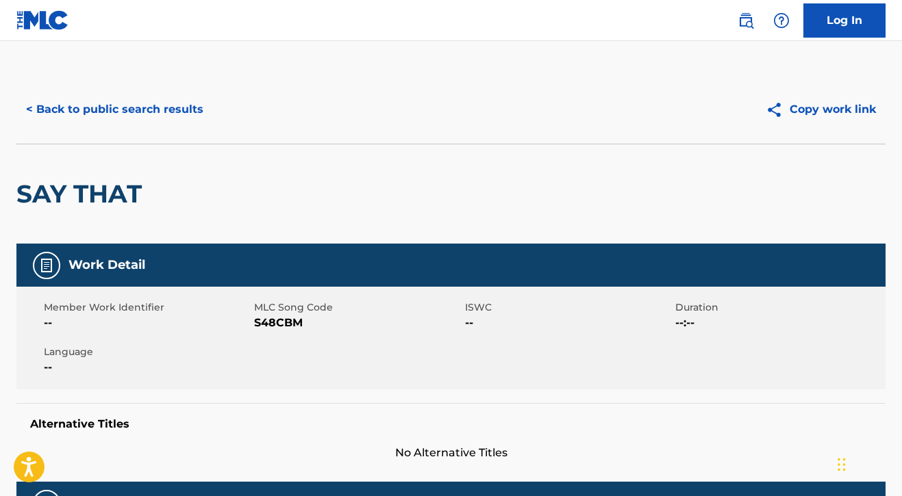
scroll to position [0, 0]
click at [79, 122] on button "< Back to public search results" at bounding box center [114, 109] width 196 height 34
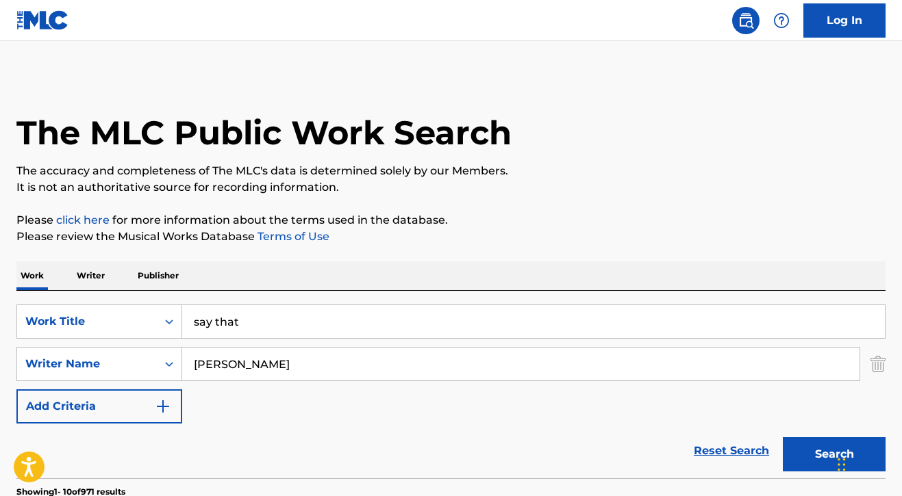
click at [259, 322] on input "say that" at bounding box center [533, 321] width 702 height 33
type input "in the [GEOGRAPHIC_DATA]"
click at [242, 365] on input "[PERSON_NAME]" at bounding box center [520, 364] width 677 height 33
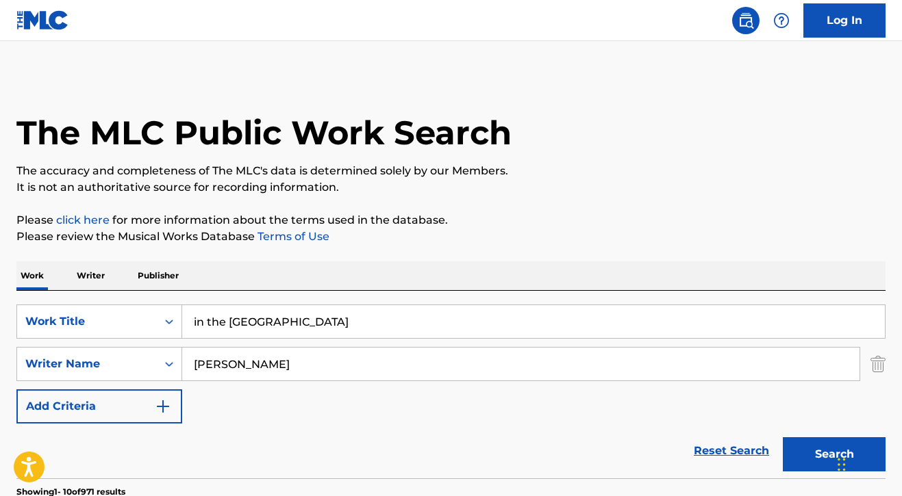
click at [242, 365] on input "[PERSON_NAME]" at bounding box center [520, 364] width 677 height 33
click at [259, 367] on input "brydon" at bounding box center [520, 364] width 677 height 33
type input "[PERSON_NAME]"
click at [793, 442] on button "Search" at bounding box center [833, 454] width 103 height 34
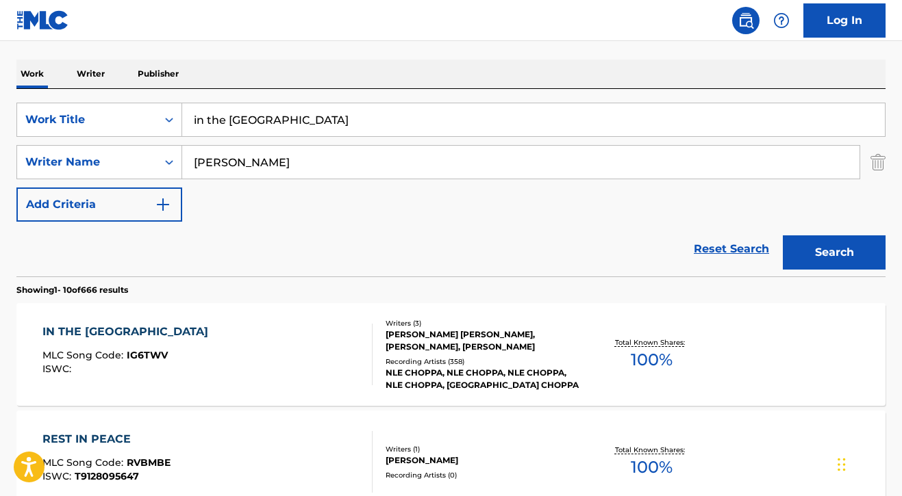
scroll to position [201, 0]
click at [341, 326] on div "IN THE UK MLC Song Code : IG6TWV ISWC :" at bounding box center [207, 355] width 330 height 62
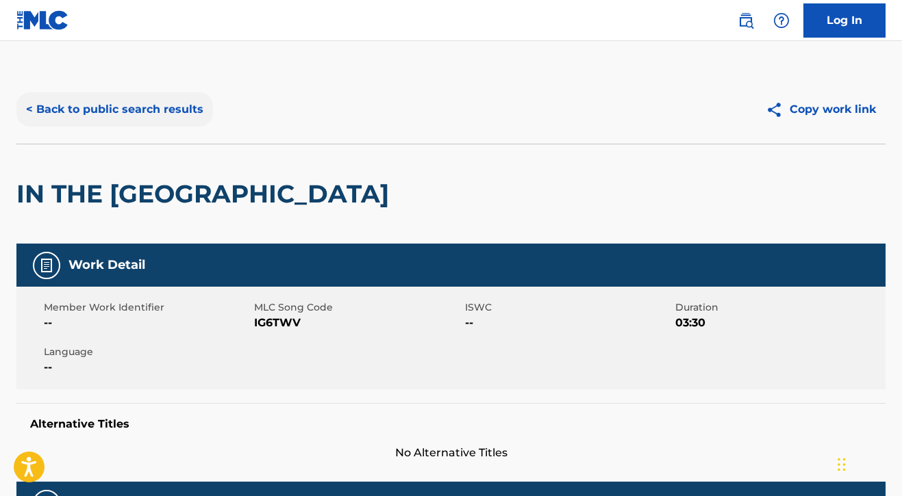
click at [154, 118] on button "< Back to public search results" at bounding box center [114, 109] width 196 height 34
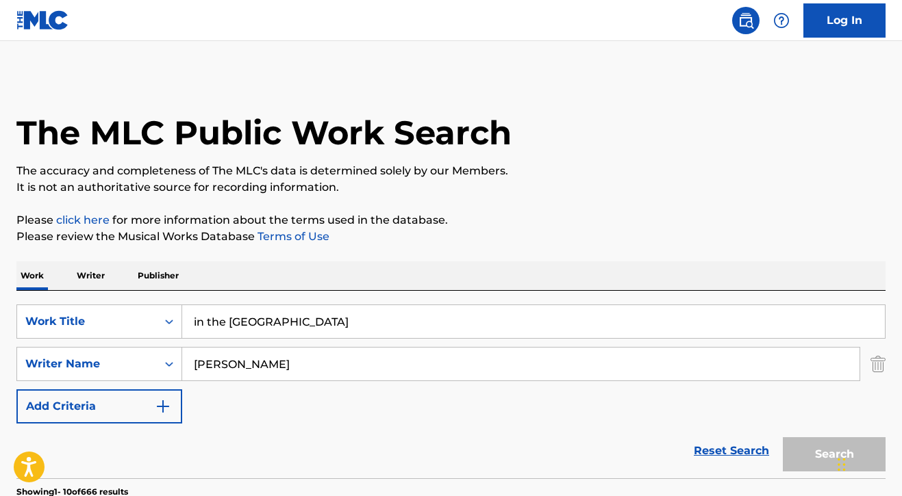
scroll to position [201, 0]
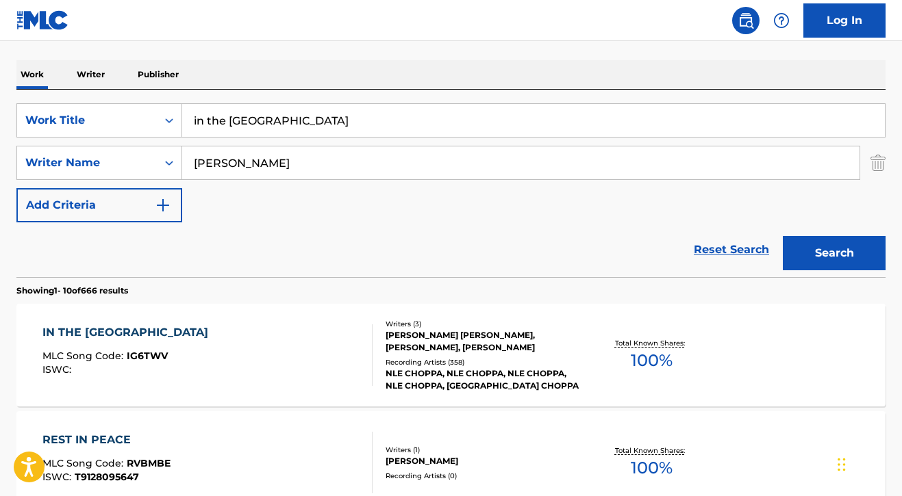
click at [254, 123] on input "in the [GEOGRAPHIC_DATA]" at bounding box center [533, 120] width 702 height 33
type input "like wheezy"
click at [258, 166] on input "[PERSON_NAME]" at bounding box center [520, 163] width 677 height 33
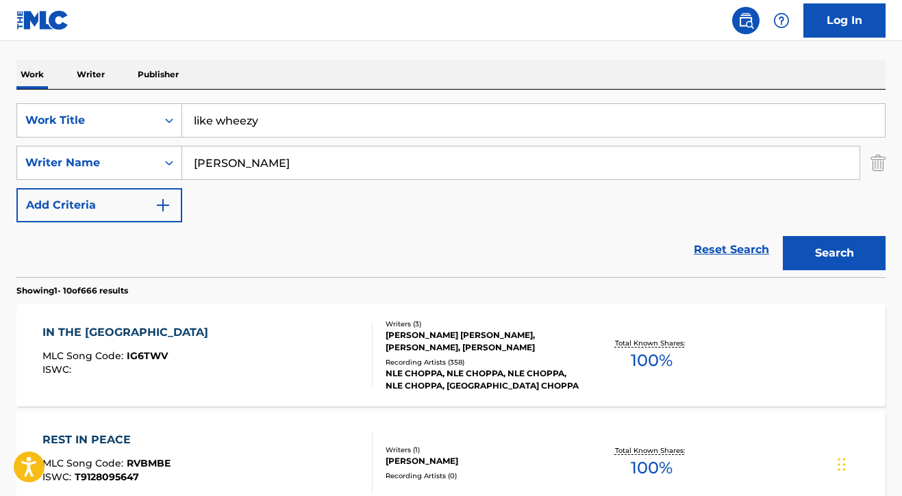
click at [258, 166] on input "[PERSON_NAME]" at bounding box center [520, 163] width 677 height 33
click at [809, 263] on button "Search" at bounding box center [833, 253] width 103 height 34
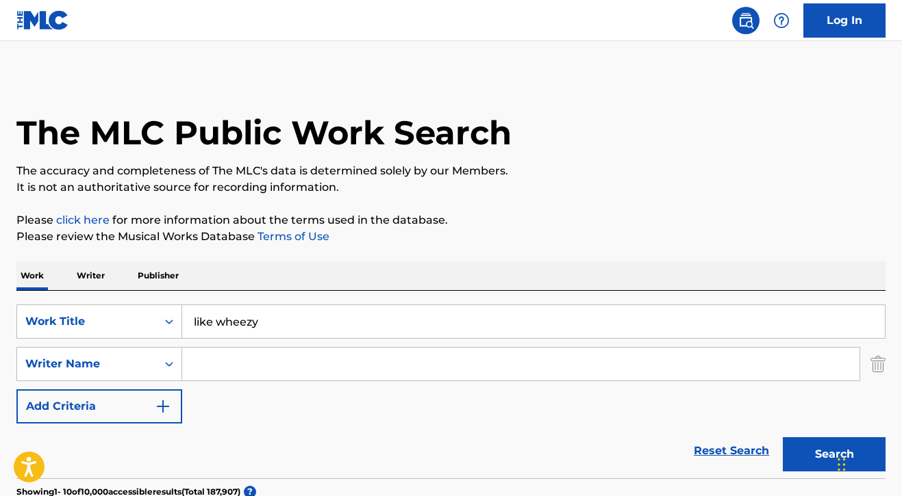
scroll to position [0, 0]
click at [316, 367] on input "Search Form" at bounding box center [520, 364] width 677 height 33
click at [811, 448] on button "Search" at bounding box center [833, 454] width 103 height 34
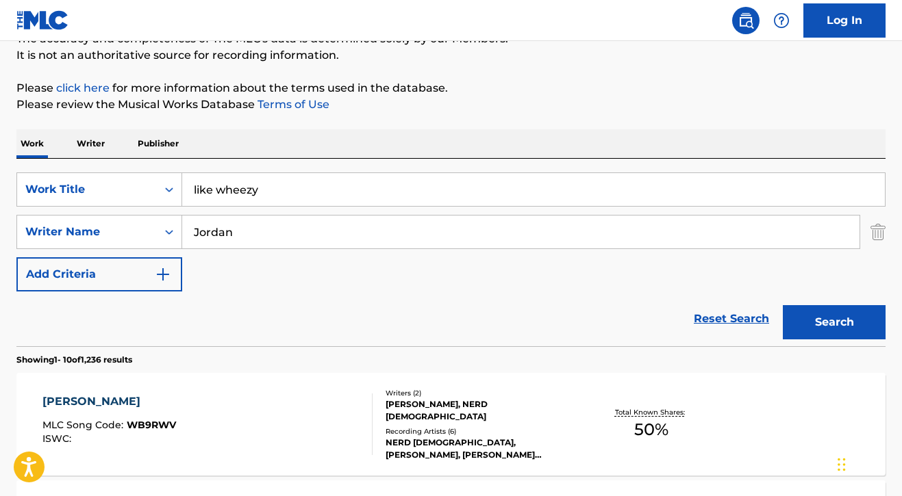
scroll to position [130, 0]
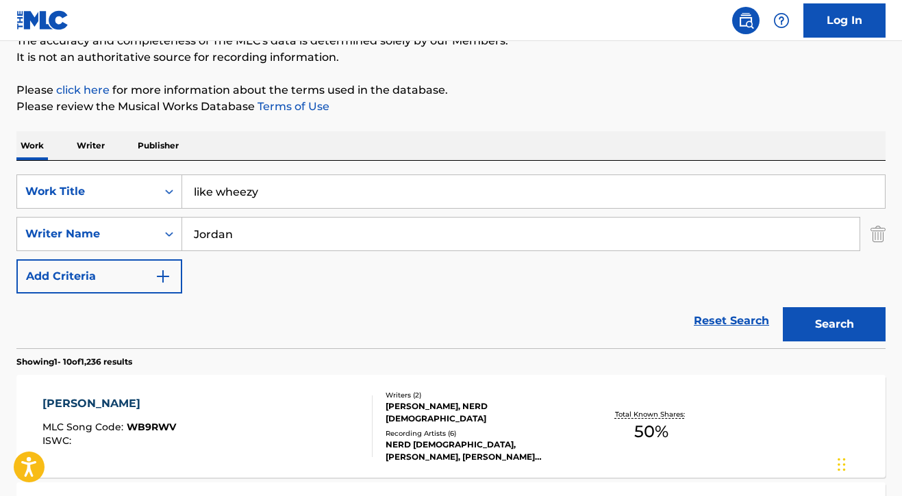
click at [287, 238] on input "Jordan" at bounding box center [520, 234] width 677 height 33
type input "[PERSON_NAME]"
click at [832, 317] on button "Search" at bounding box center [833, 324] width 103 height 34
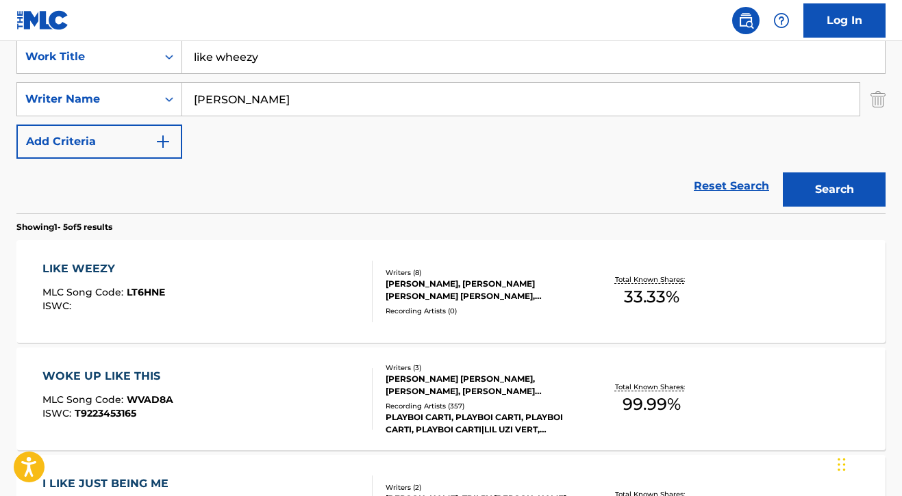
scroll to position [259, 0]
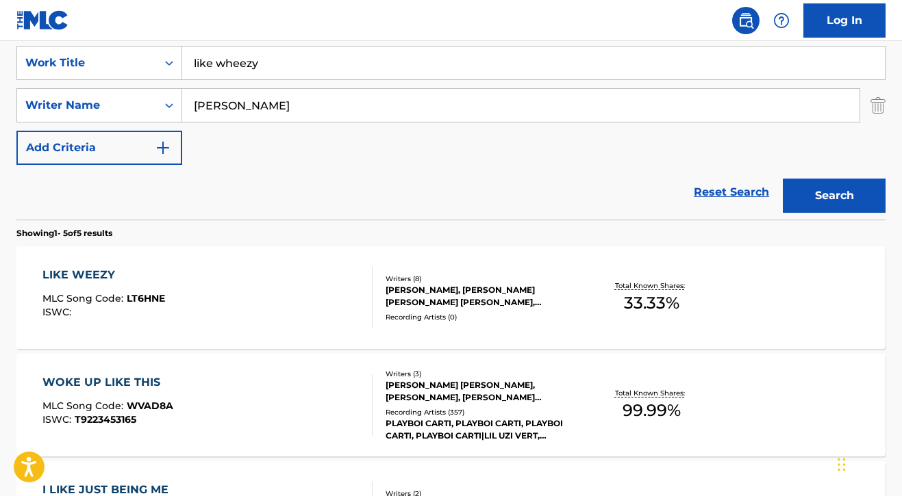
click at [233, 69] on input "like wheezy" at bounding box center [533, 63] width 702 height 33
type input "like weezy"
click at [789, 195] on button "Search" at bounding box center [833, 196] width 103 height 34
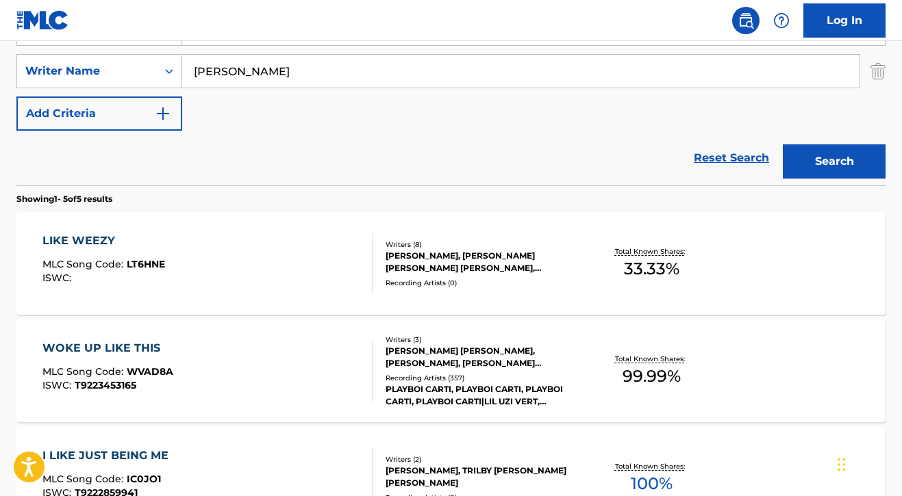
scroll to position [298, 0]
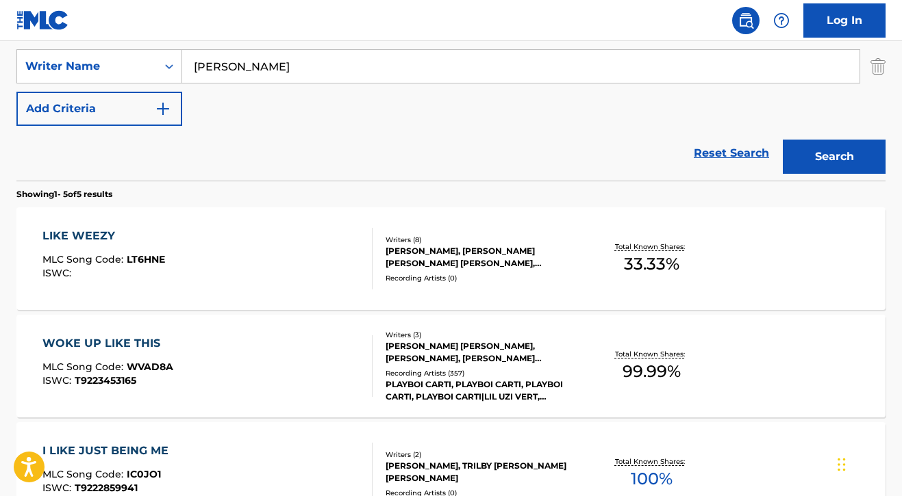
click at [303, 252] on div "LIKE WEEZY MLC Song Code : LT6HNE ISWC :" at bounding box center [207, 259] width 330 height 62
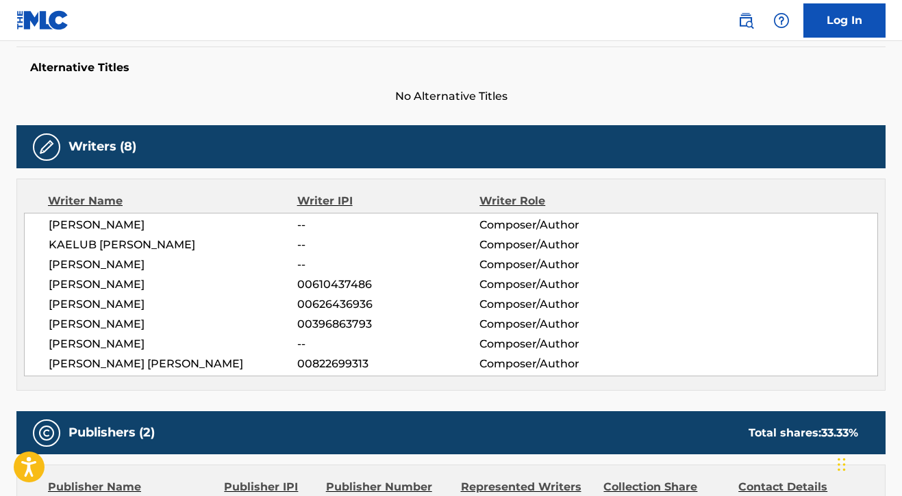
scroll to position [357, 1]
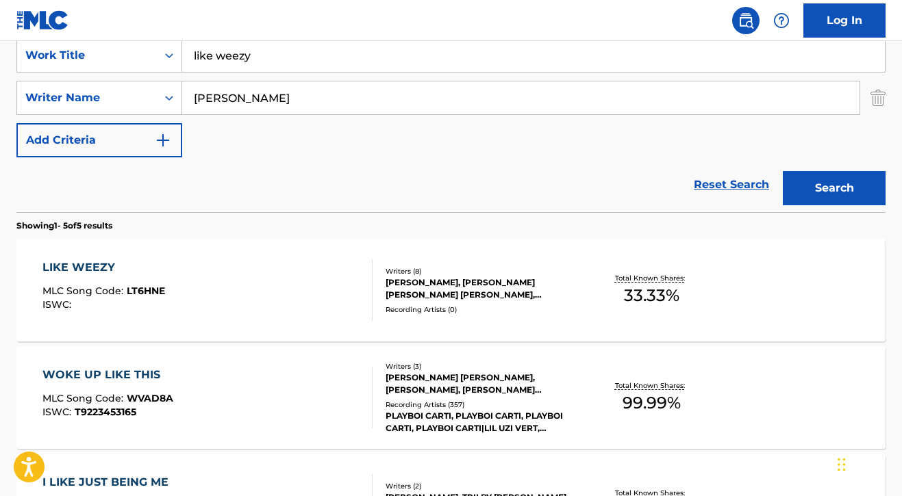
scroll to position [298, 0]
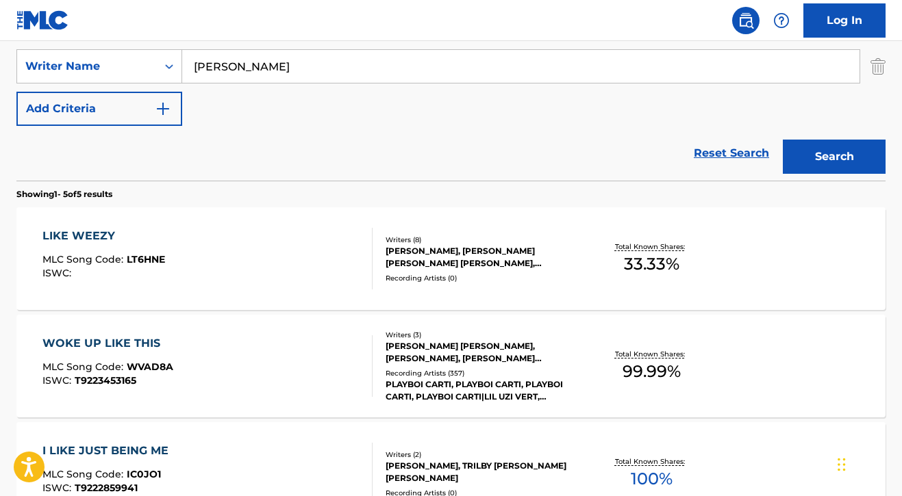
click at [320, 264] on div "LIKE WEEZY MLC Song Code : LT6HNE ISWC :" at bounding box center [207, 259] width 330 height 62
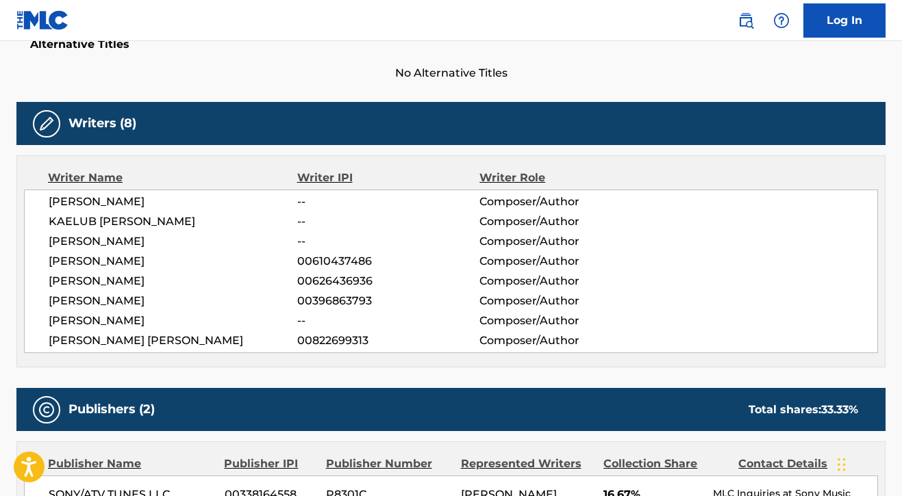
scroll to position [376, 0]
